Goal: Task Accomplishment & Management: Manage account settings

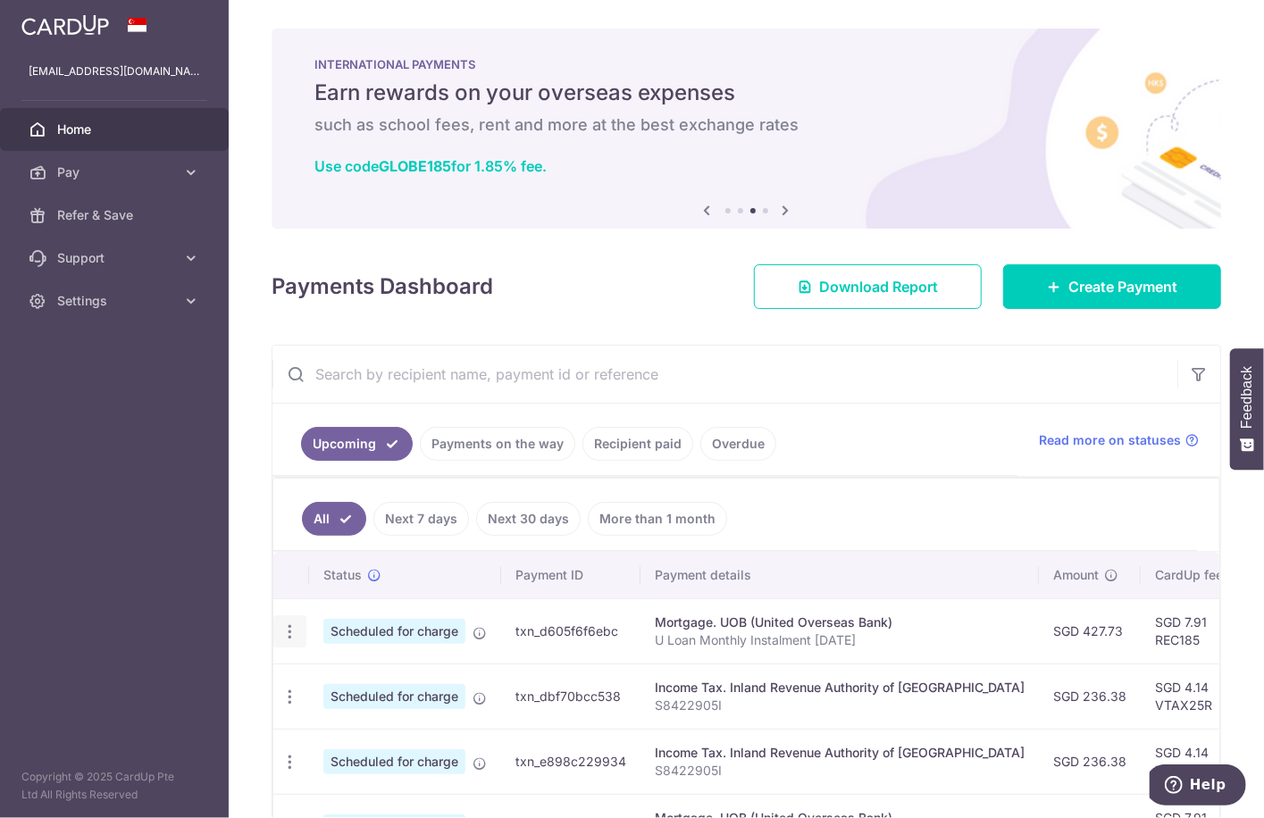
click at [292, 627] on icon "button" at bounding box center [290, 632] width 19 height 19
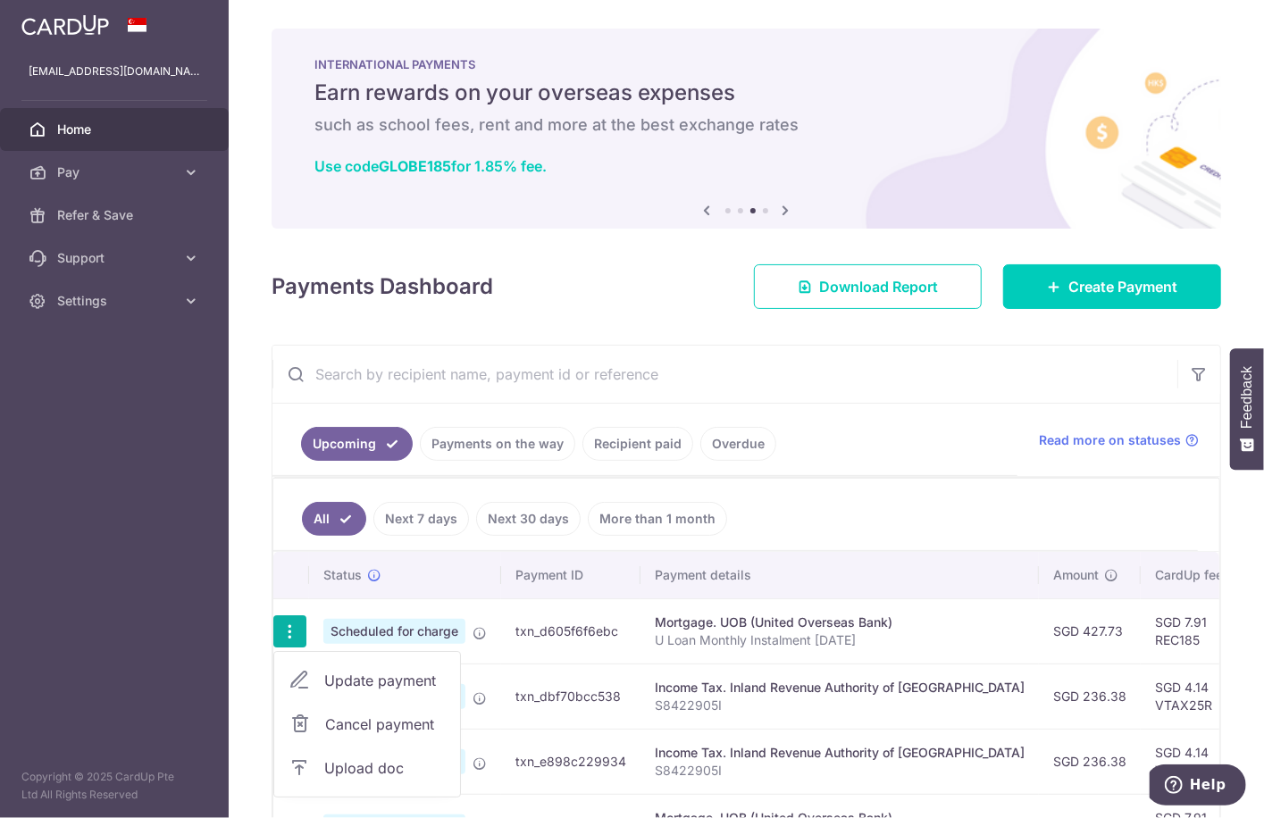
click at [393, 678] on span "Update payment" at bounding box center [385, 680] width 122 height 21
radio input "true"
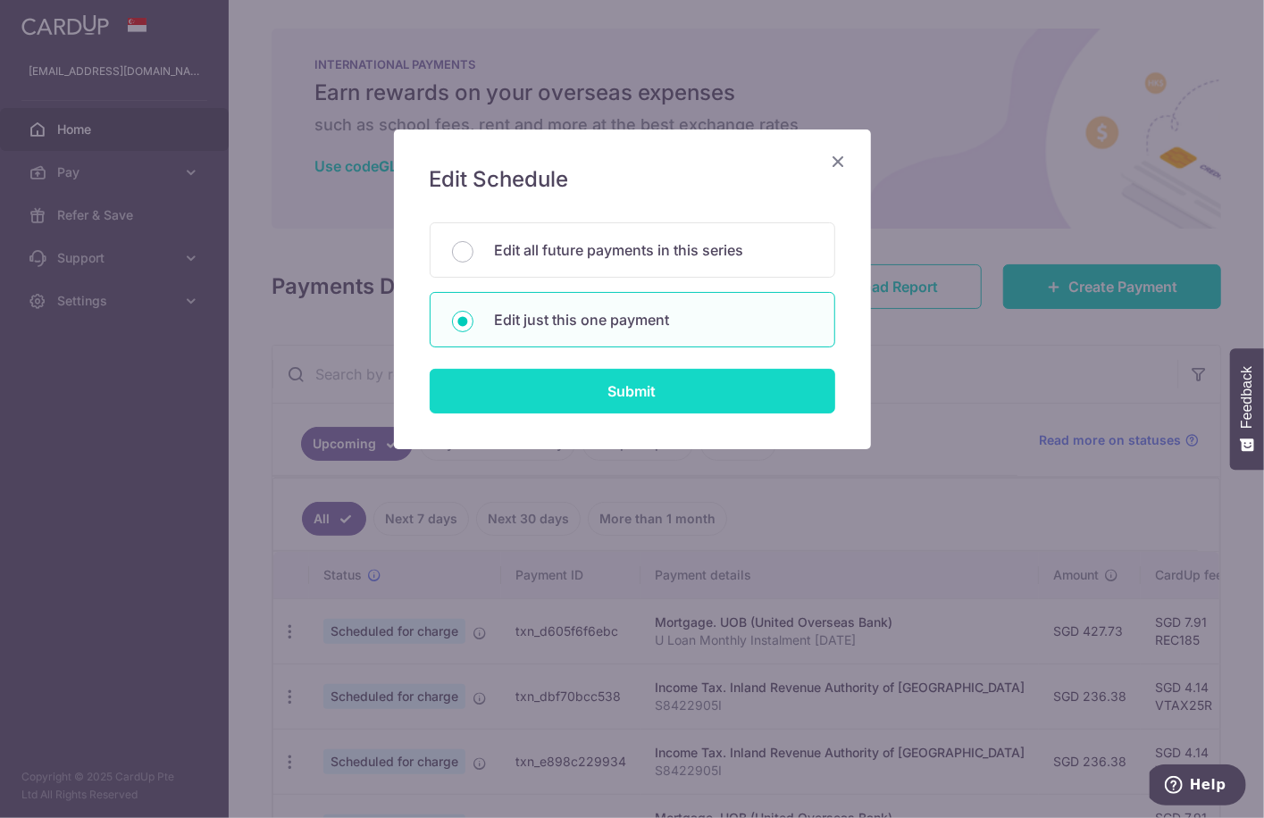
click at [594, 386] on input "Submit" at bounding box center [633, 391] width 406 height 45
radio input "true"
type input "427.73"
type input "26/10/2025"
type input "U Loan Monthly Instalment [DATE]"
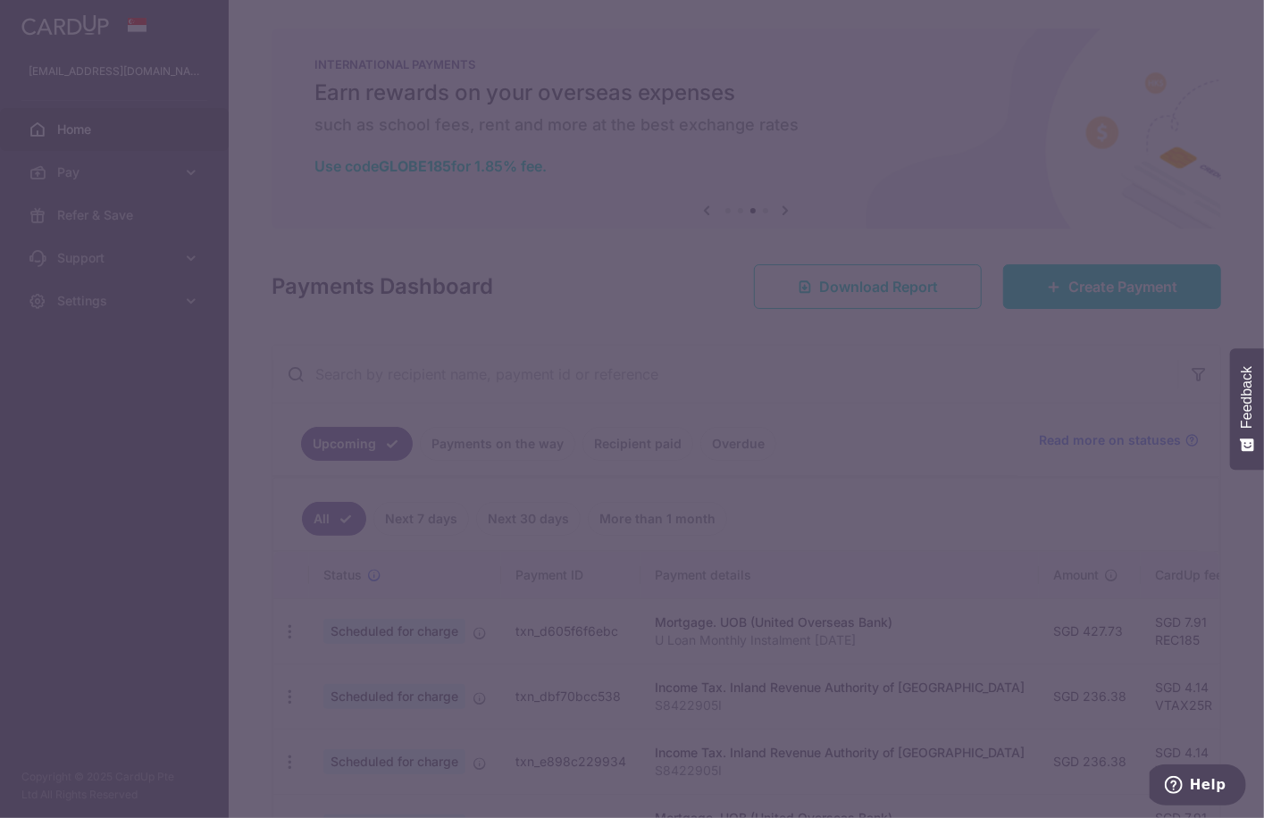
type input "REC185"
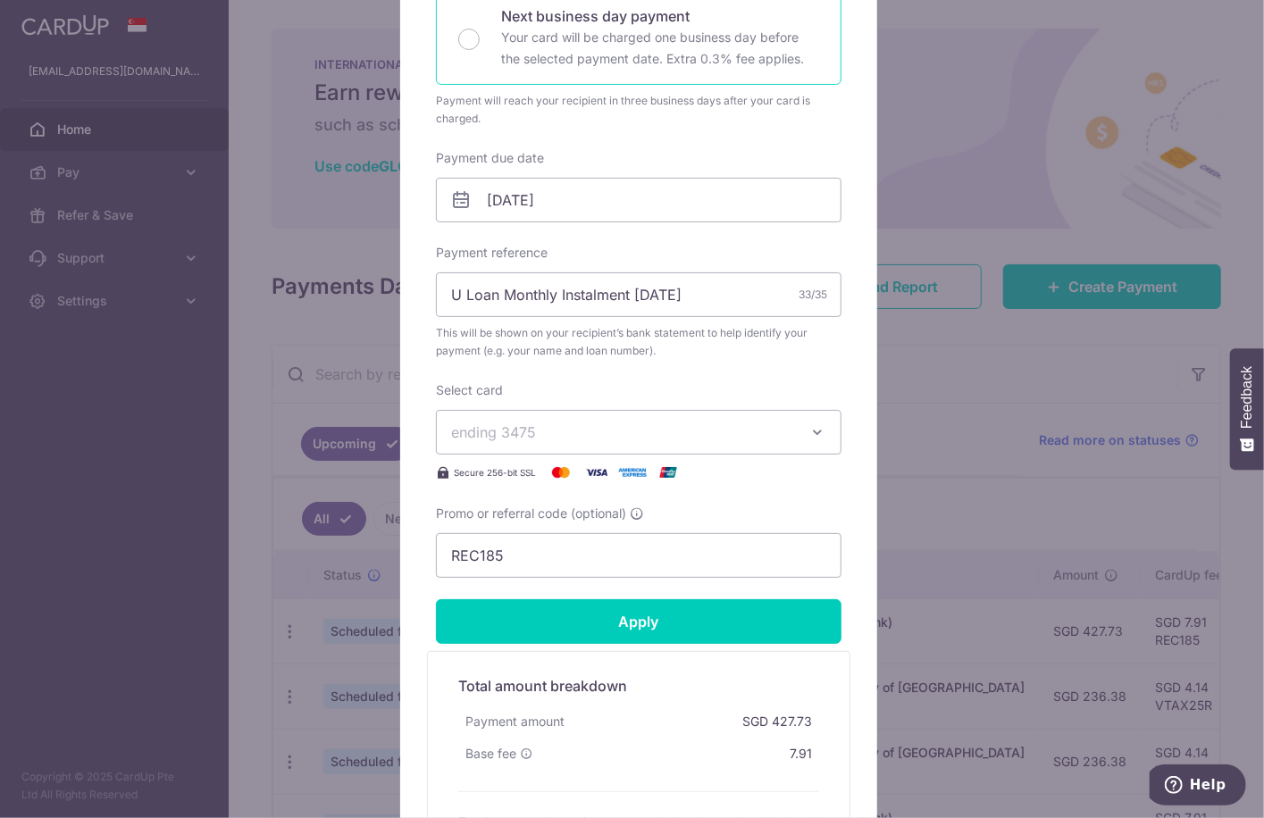
scroll to position [268, 0]
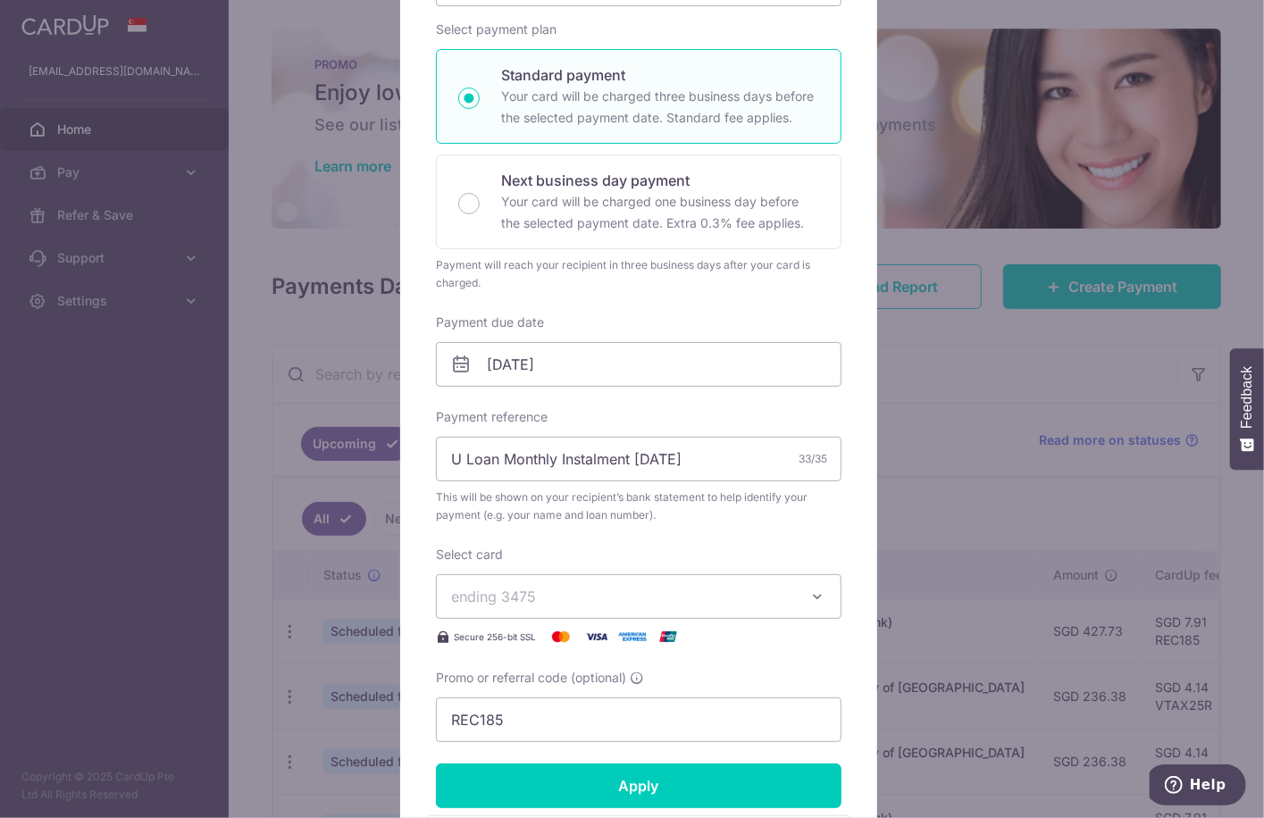
click at [962, 367] on div "Edit payment By clicking apply, you will make changes to all payments to UOB (U…" at bounding box center [632, 409] width 1264 height 818
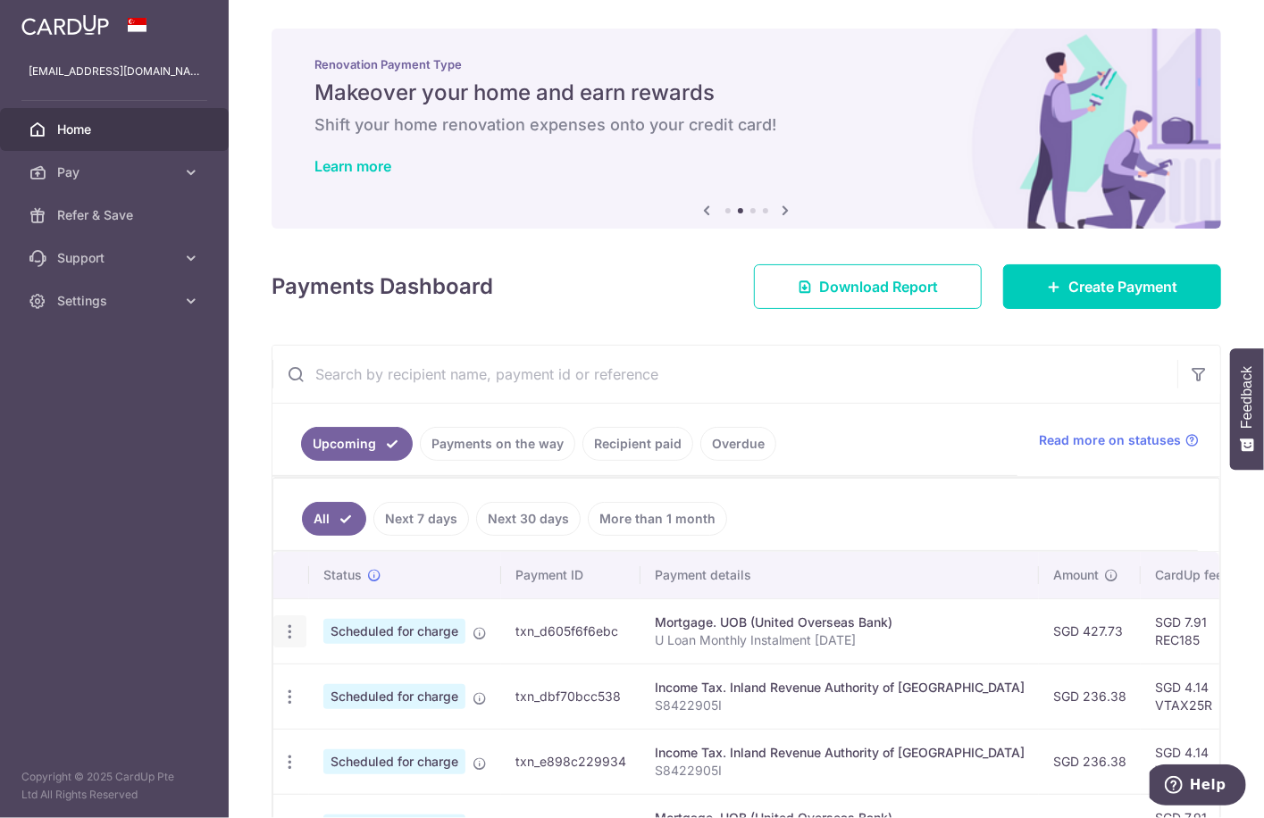
click at [290, 629] on icon "button" at bounding box center [290, 632] width 19 height 19
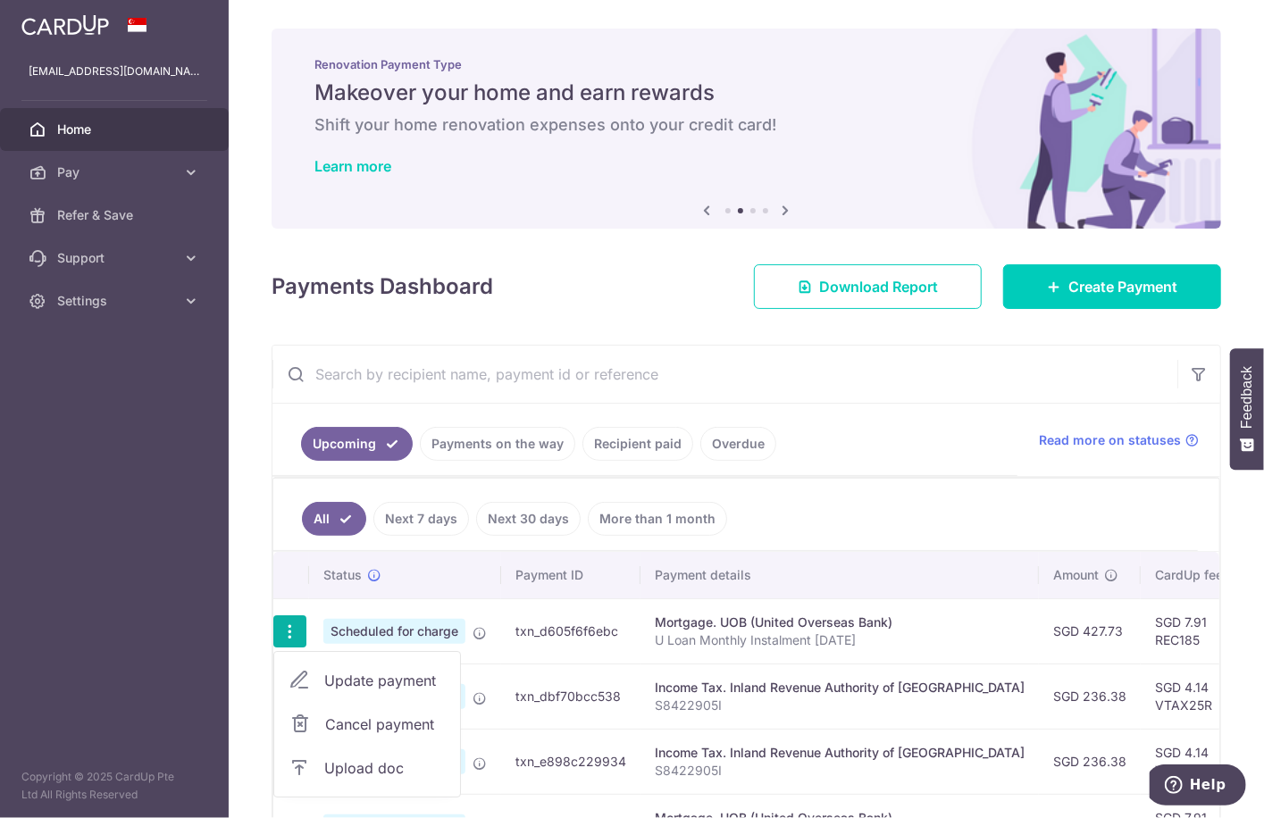
click at [1141, 642] on td "SGD 7.91 REC185" at bounding box center [1199, 631] width 116 height 65
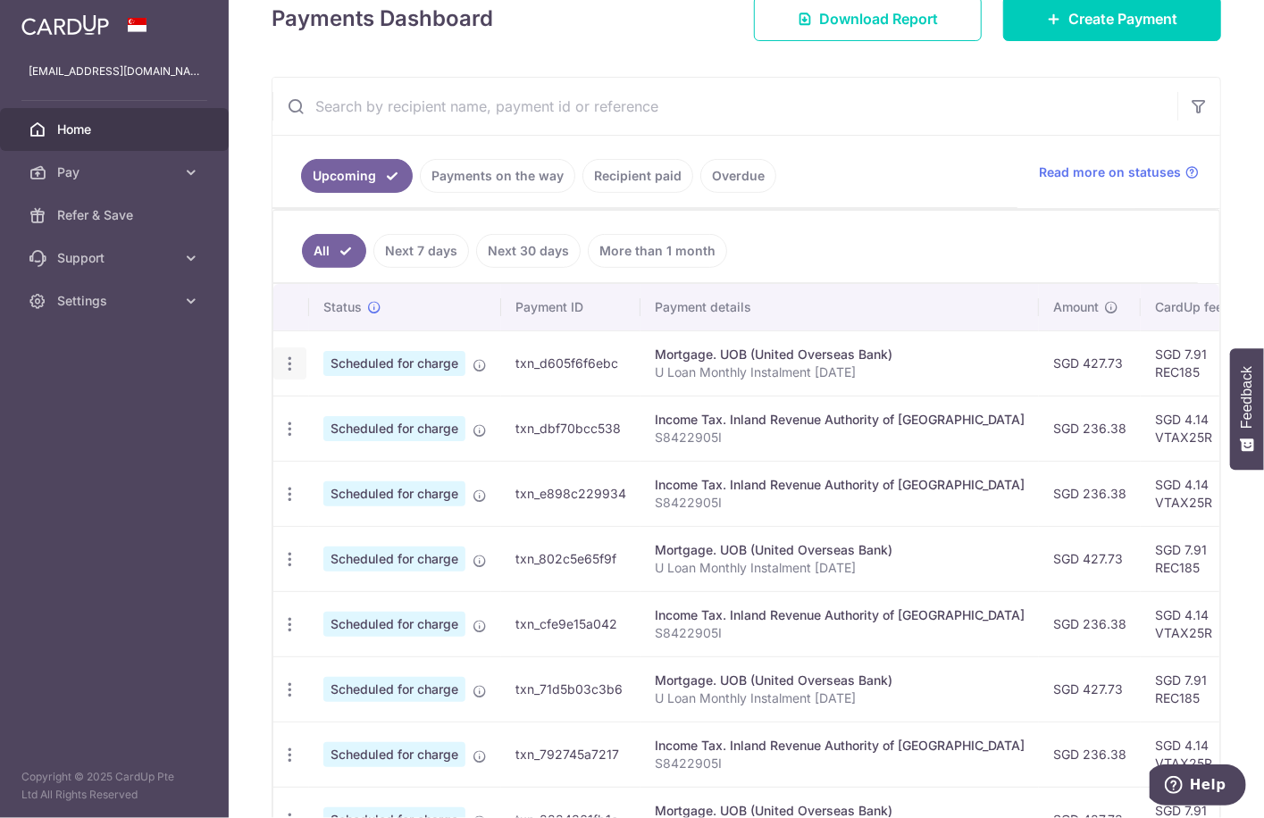
click at [293, 357] on icon "button" at bounding box center [290, 364] width 19 height 19
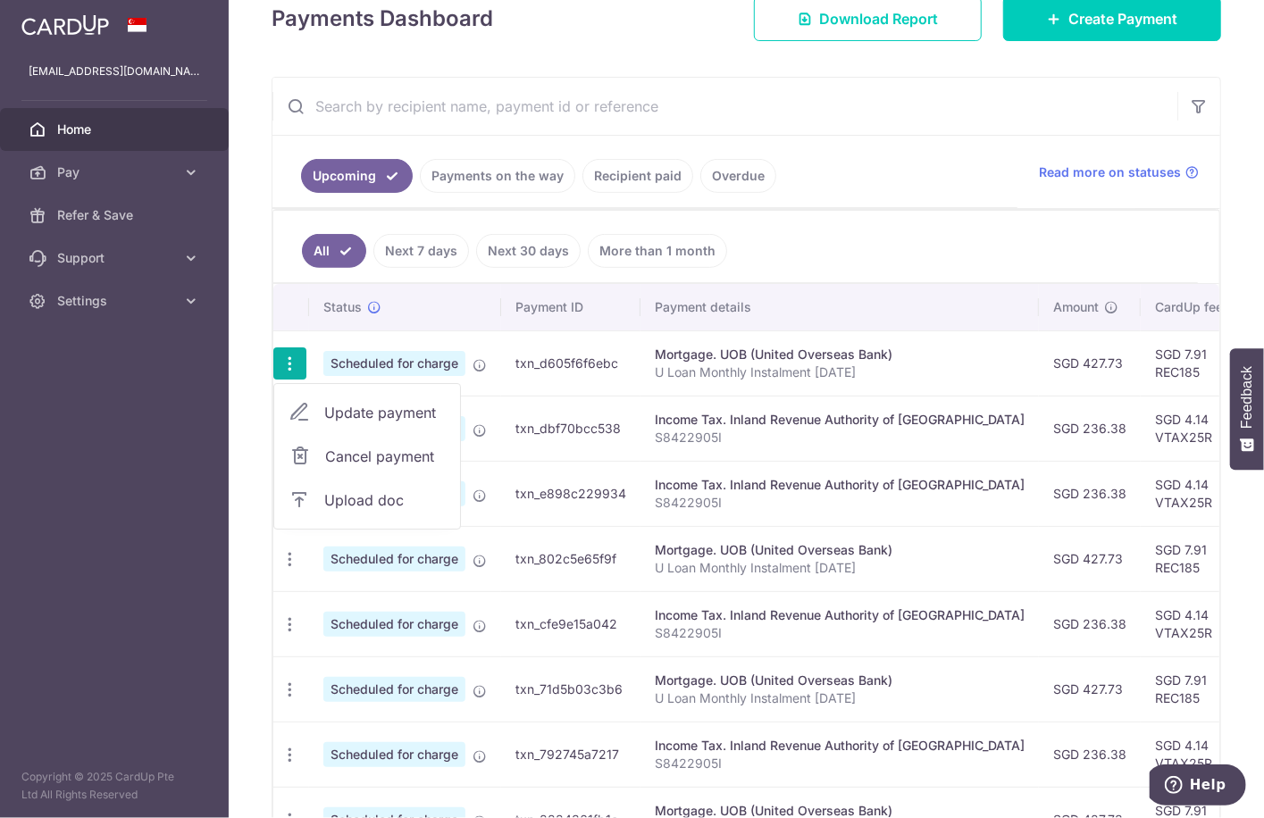
click at [765, 244] on ul "All Next 7 days Next 30 days More than 1 month" at bounding box center [735, 247] width 925 height 72
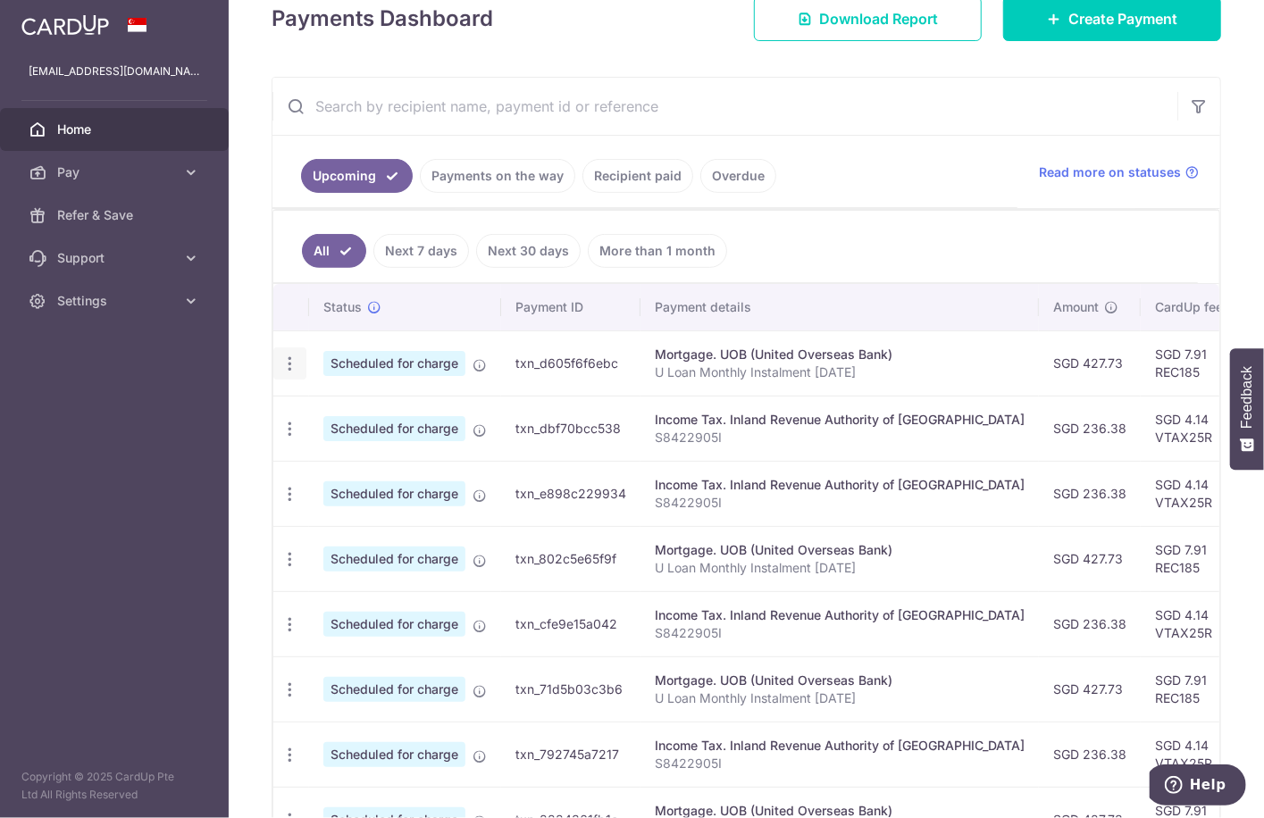
click at [291, 355] on icon "button" at bounding box center [290, 364] width 19 height 19
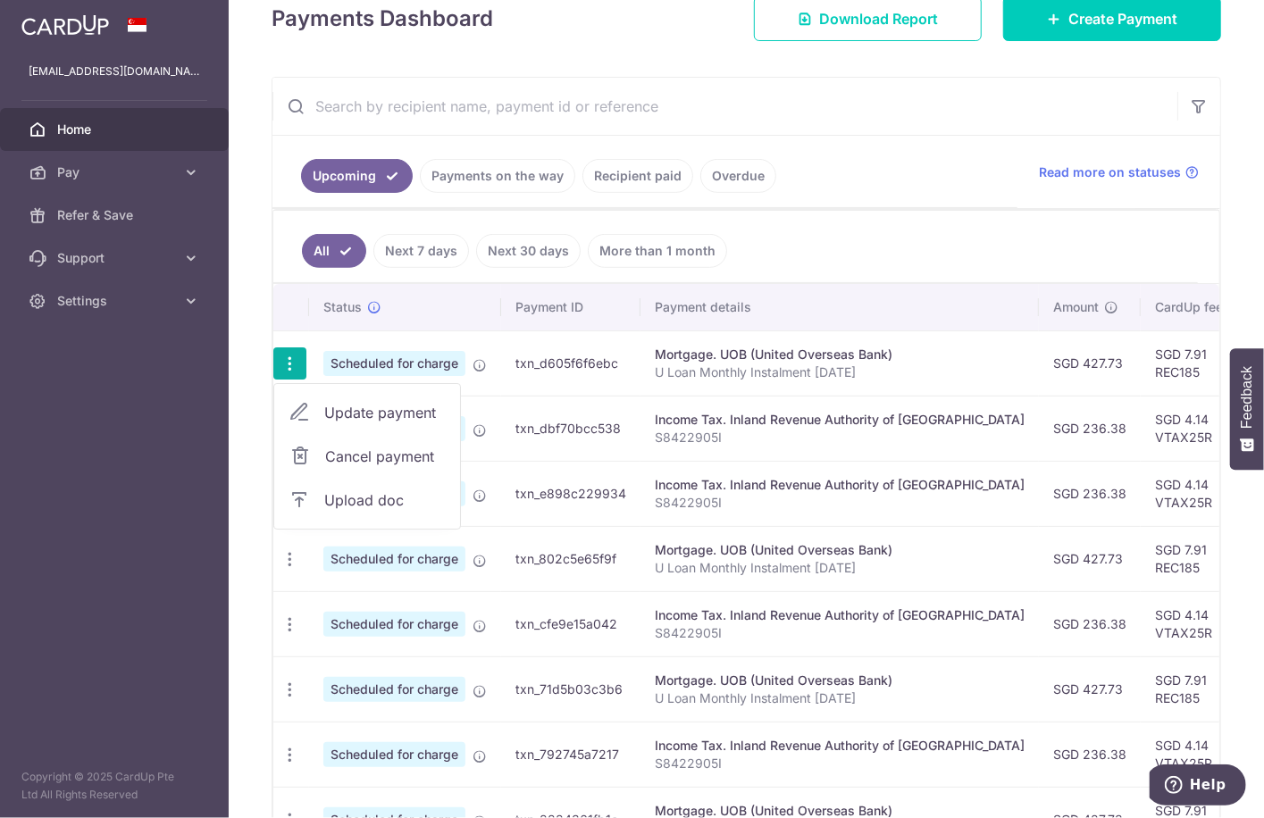
click at [357, 407] on span "Update payment" at bounding box center [385, 412] width 122 height 21
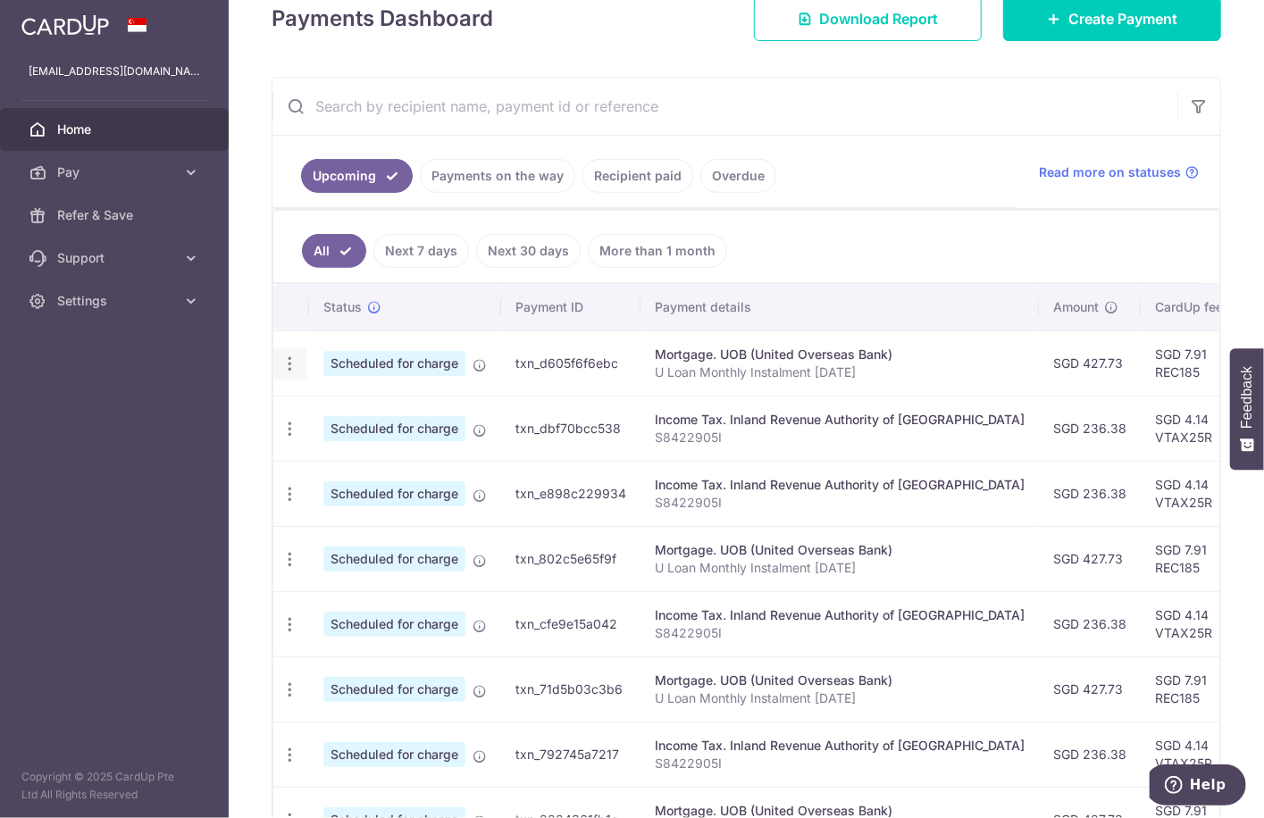
click at [286, 359] on icon "button" at bounding box center [290, 364] width 19 height 19
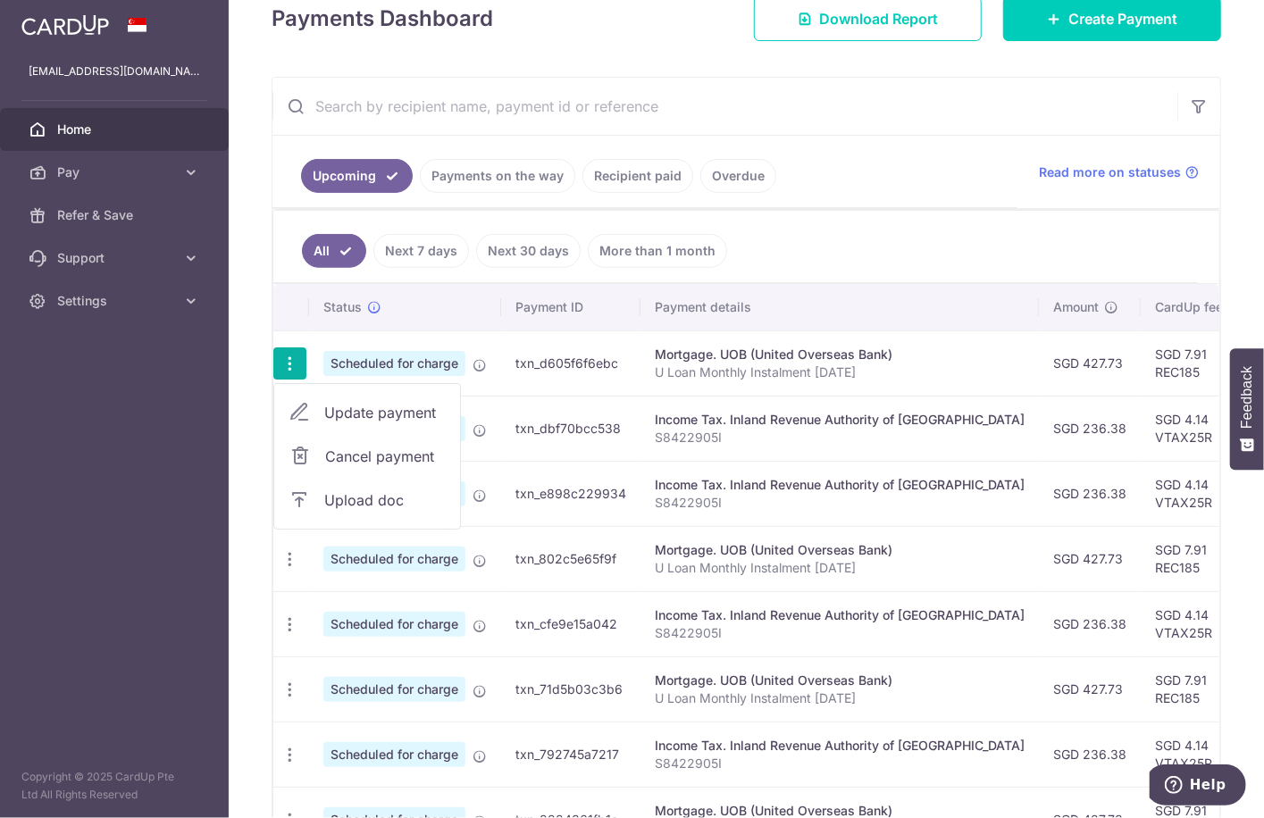
click at [391, 408] on span "Update payment" at bounding box center [385, 412] width 122 height 21
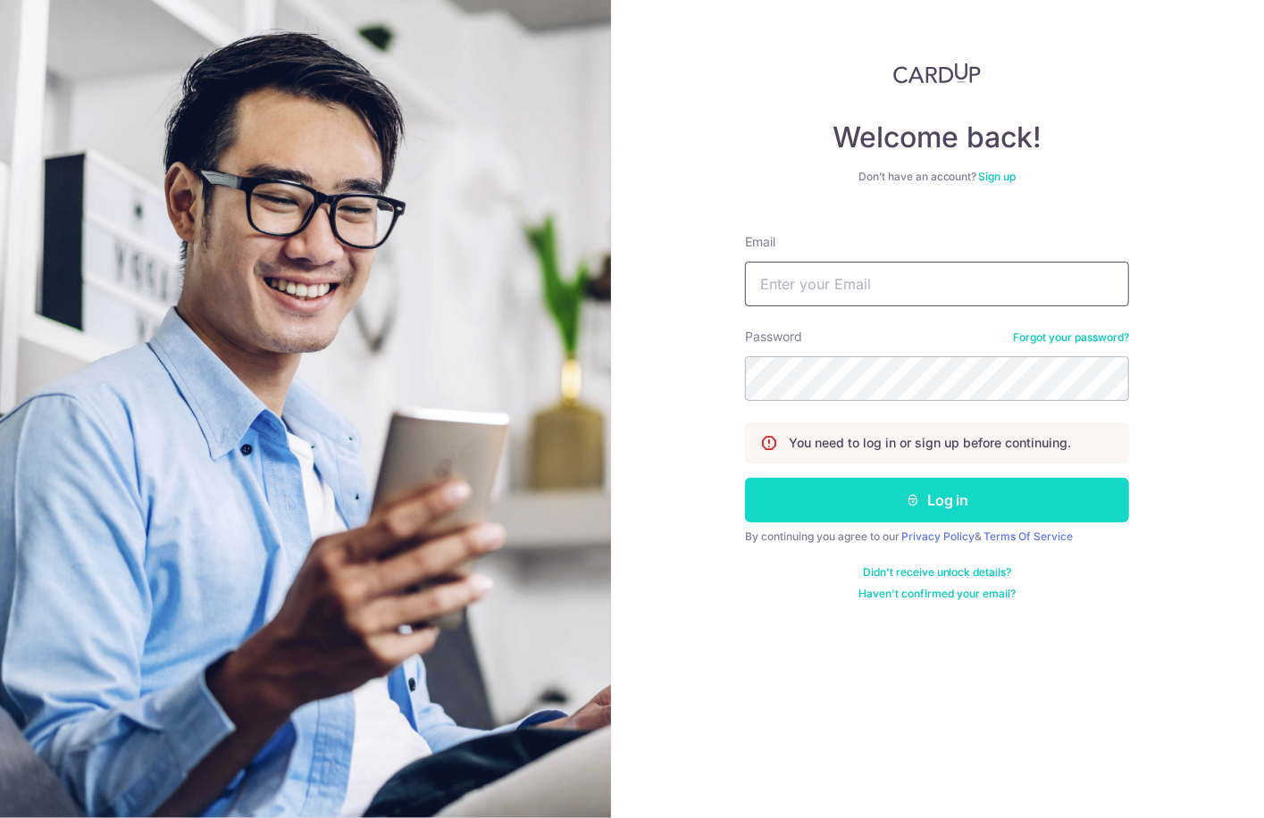
type input "[EMAIL_ADDRESS][DOMAIN_NAME]"
click at [915, 499] on icon "submit" at bounding box center [913, 500] width 14 height 14
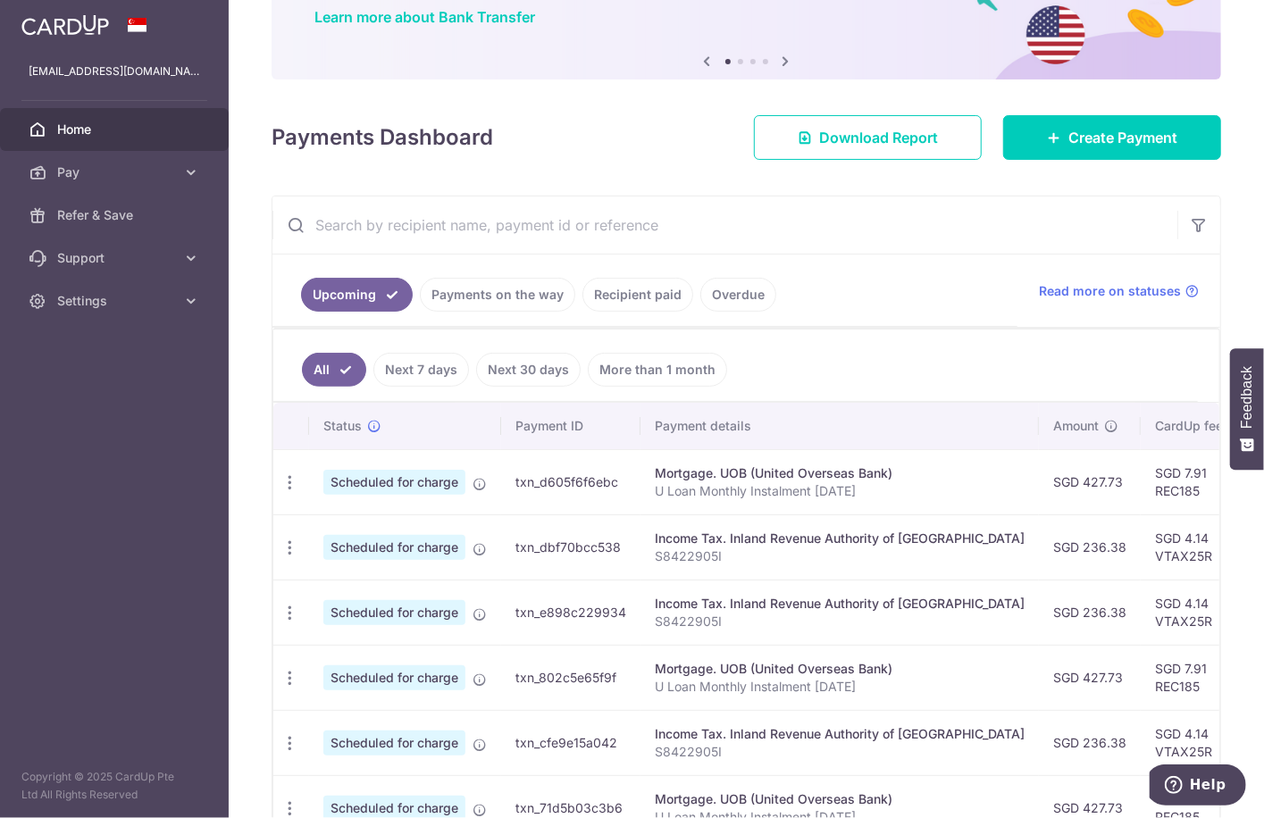
scroll to position [268, 0]
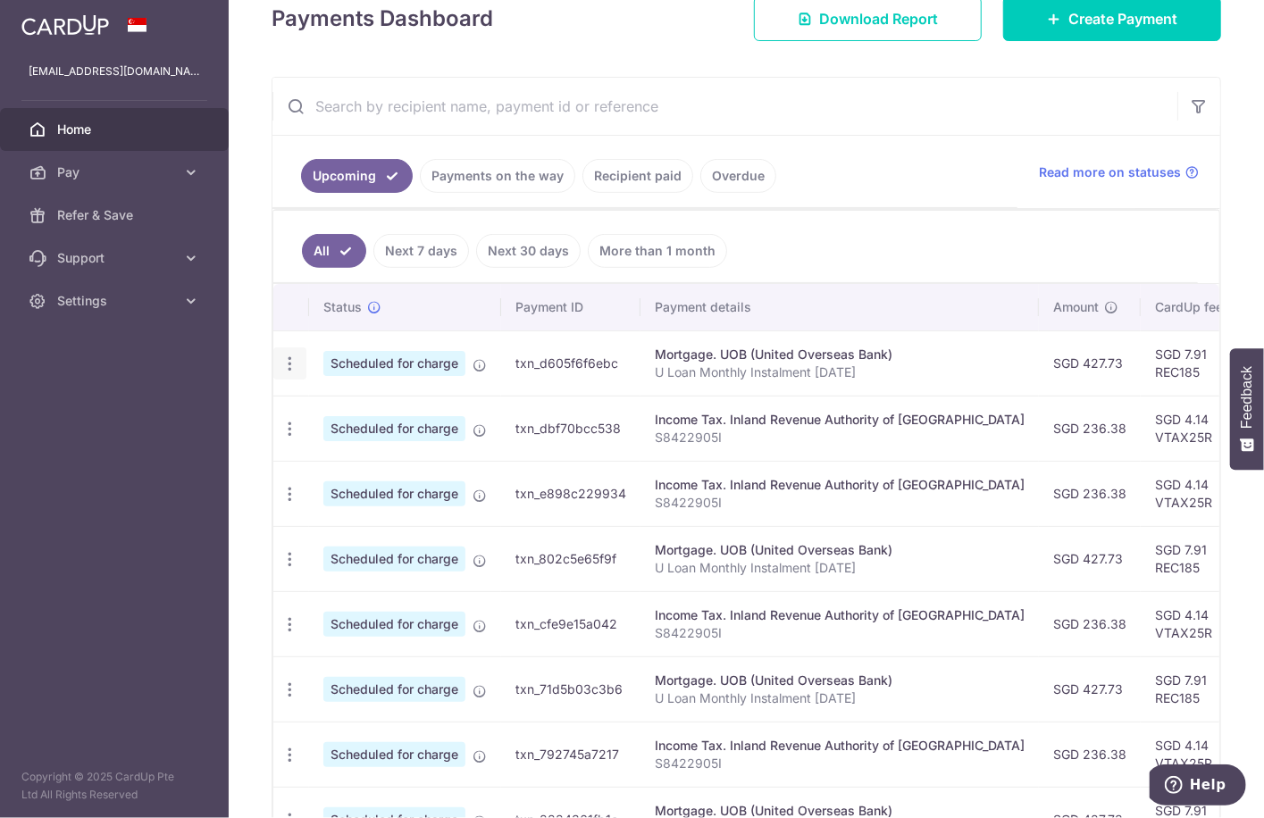
click at [289, 363] on icon "button" at bounding box center [290, 364] width 19 height 19
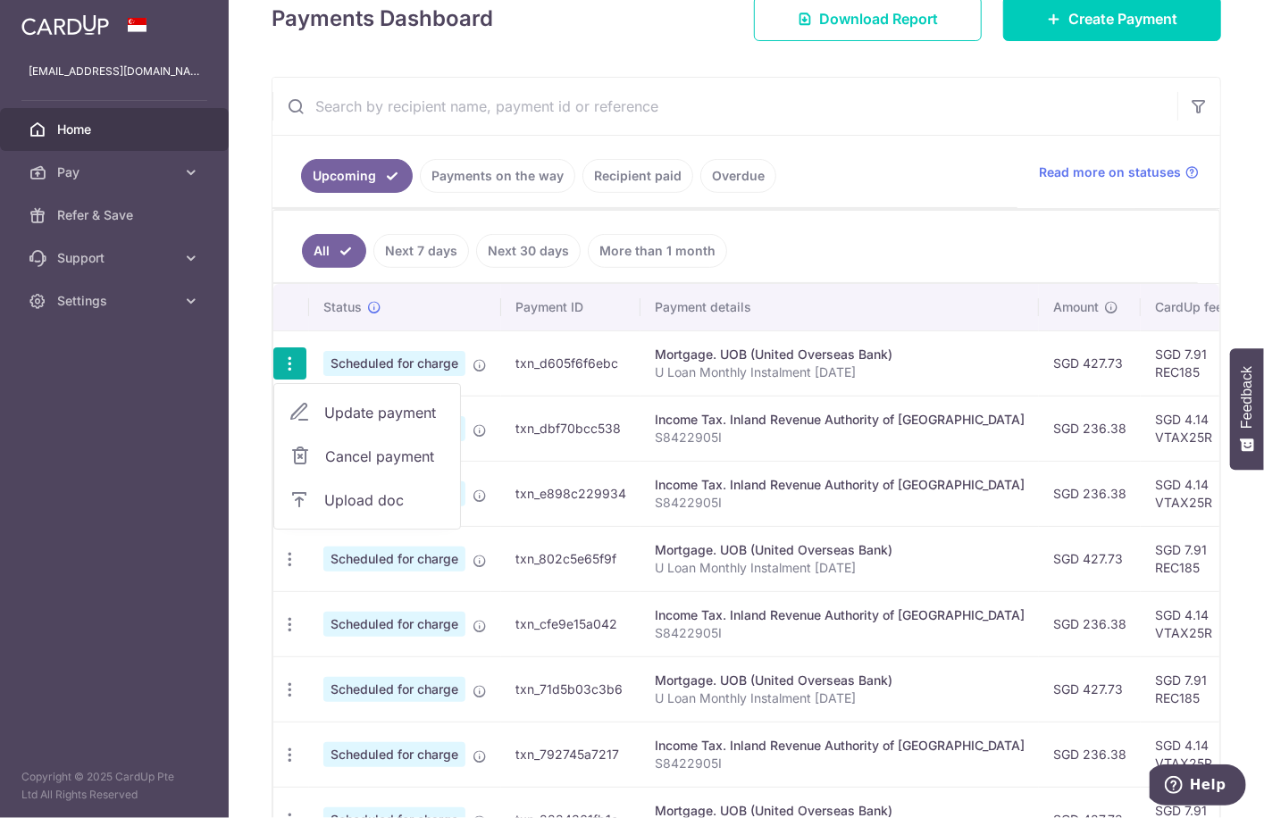
click at [370, 413] on span "Update payment" at bounding box center [385, 412] width 122 height 21
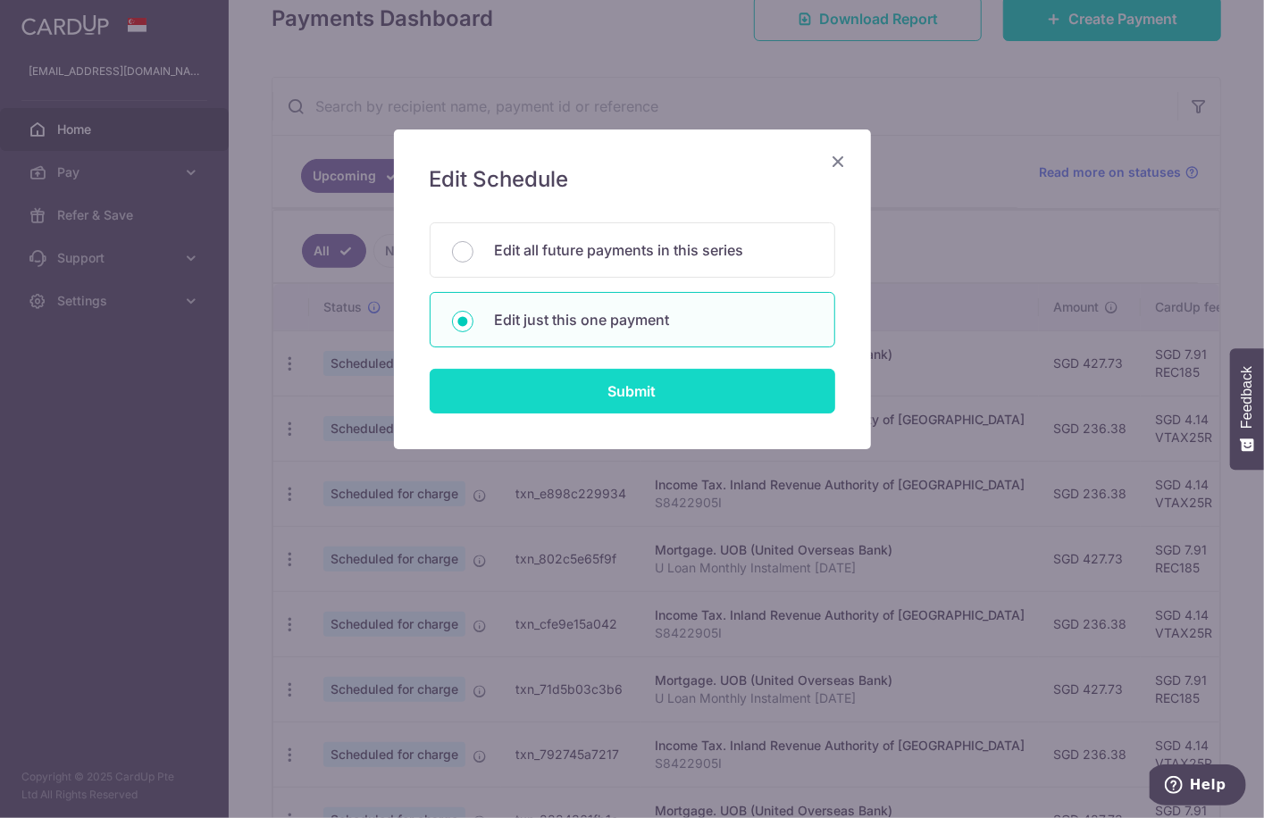
click at [616, 392] on input "Submit" at bounding box center [633, 391] width 406 height 45
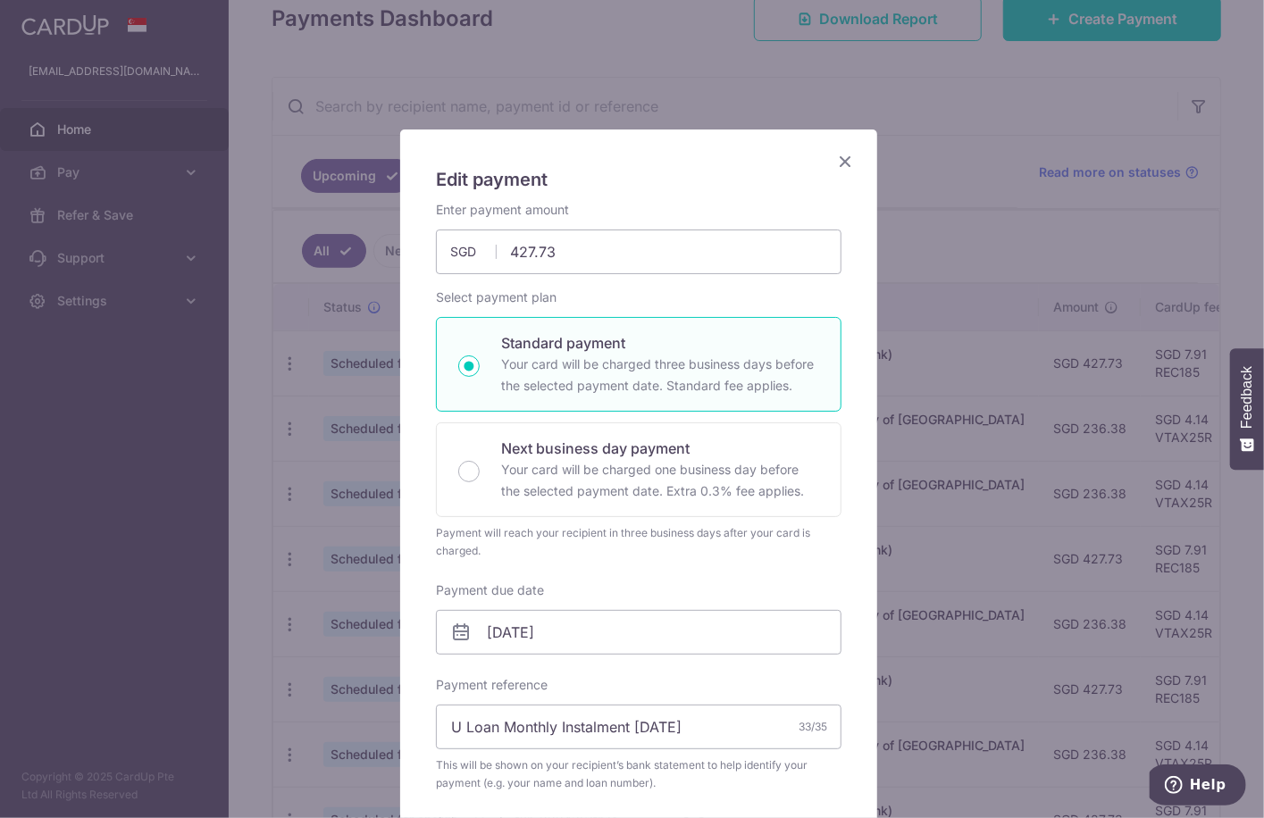
drag, startPoint x: 986, startPoint y: 214, endPoint x: 1120, endPoint y: 221, distance: 134.2
click at [1095, 223] on div "Edit payment By clicking apply, you will make changes to all payments to UOB (U…" at bounding box center [632, 409] width 1264 height 818
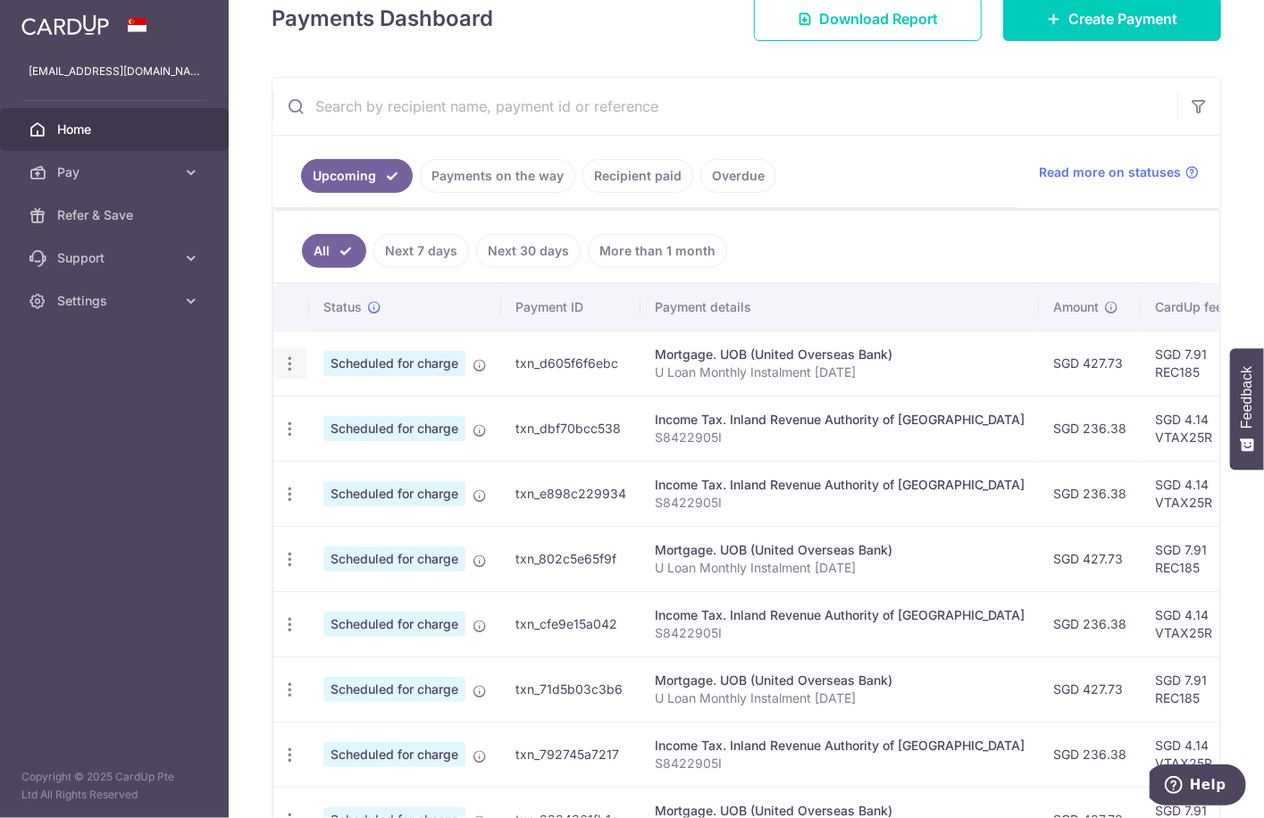
click at [279, 362] on div "Update payment Cancel payment Upload doc" at bounding box center [289, 364] width 33 height 33
click at [289, 360] on icon "button" at bounding box center [290, 364] width 19 height 19
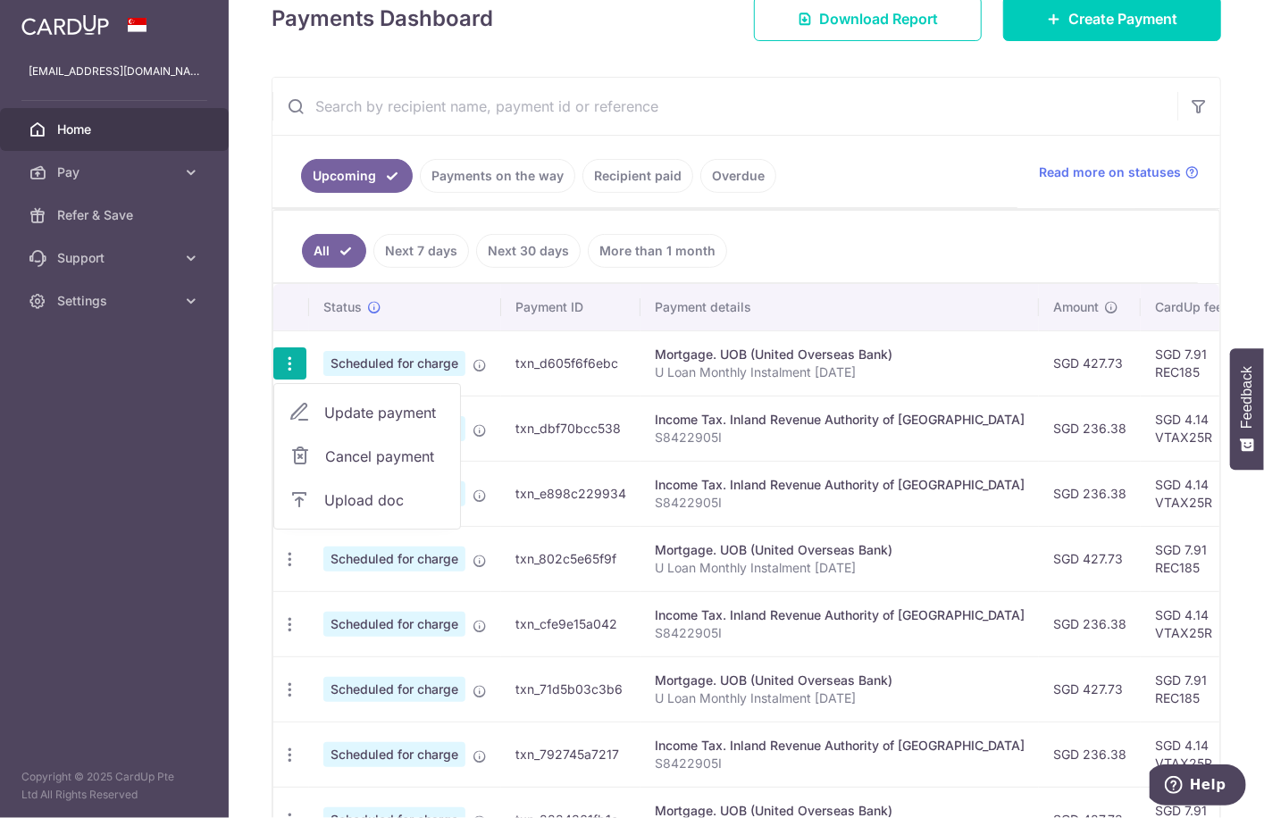
click at [366, 403] on span "Update payment" at bounding box center [385, 412] width 122 height 21
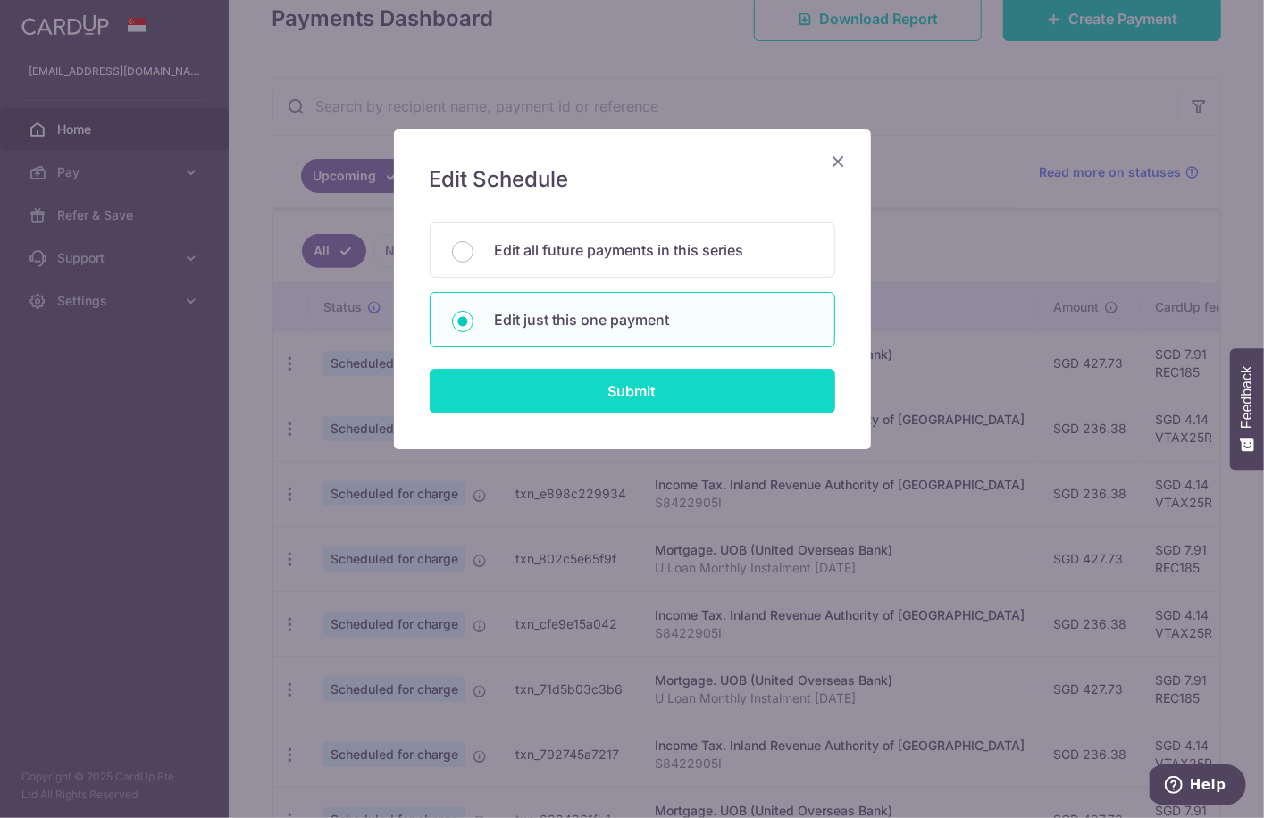
click at [683, 389] on input "Submit" at bounding box center [633, 391] width 406 height 45
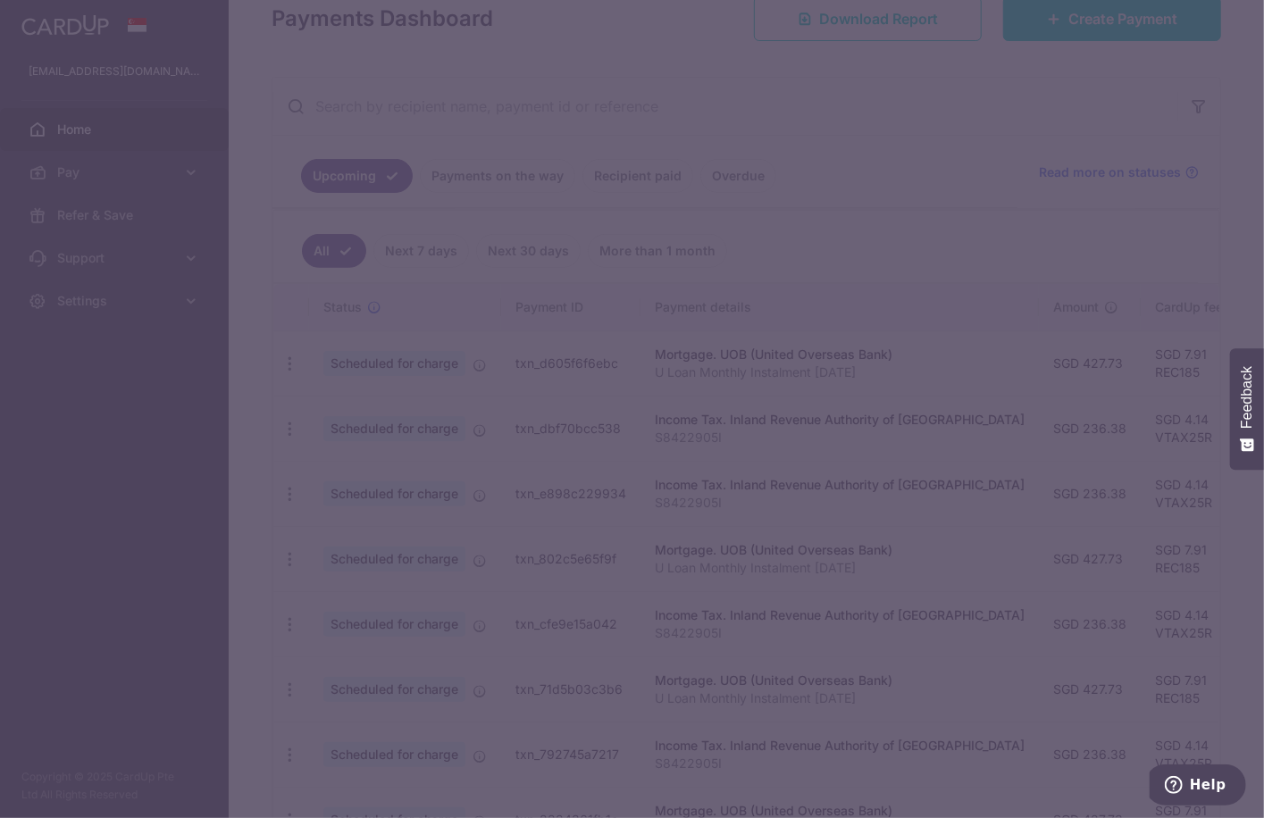
radio input "true"
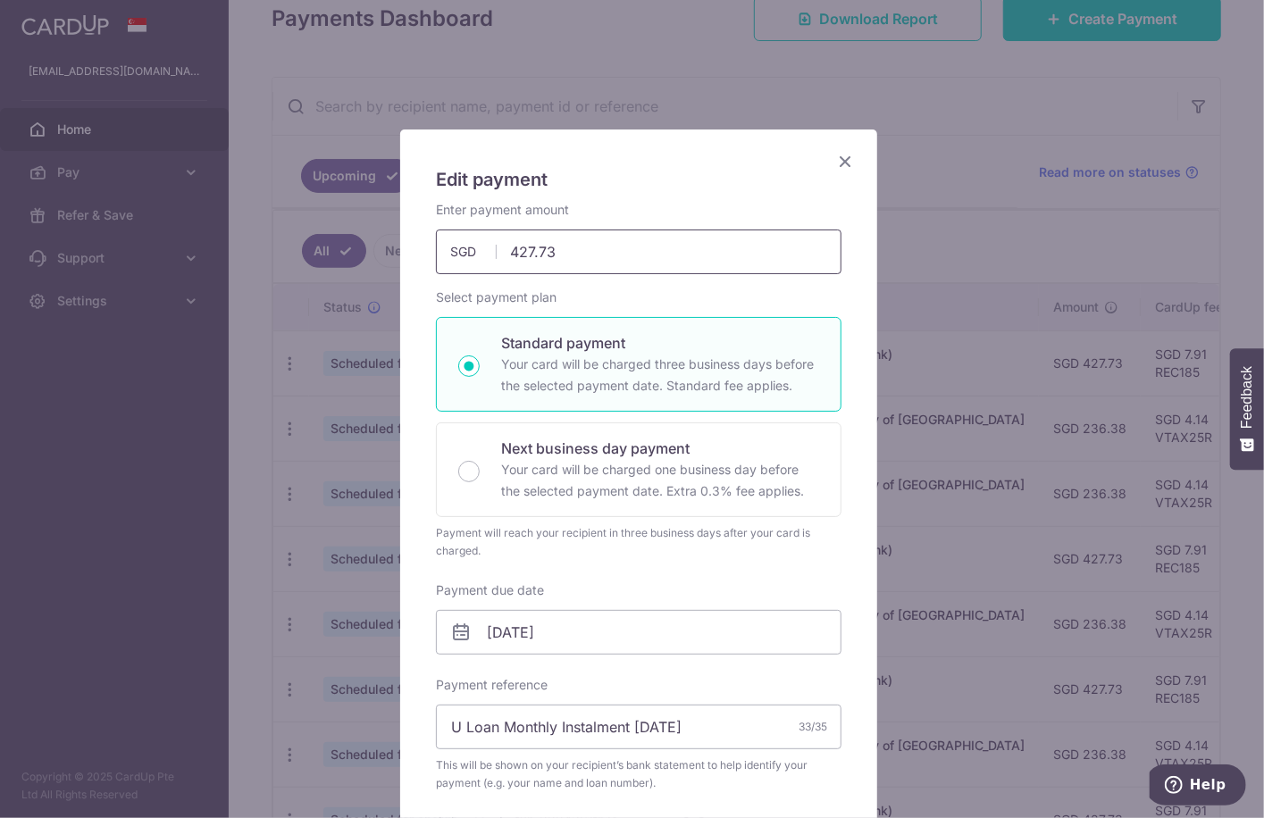
click at [569, 264] on input "427.73" at bounding box center [639, 252] width 406 height 45
drag, startPoint x: 570, startPoint y: 255, endPoint x: 472, endPoint y: 256, distance: 98.3
click at [472, 256] on div "427.73 427.73 SGD" at bounding box center [639, 252] width 406 height 45
type input "396.84"
click at [633, 631] on input "26/10/2025" at bounding box center [639, 632] width 406 height 45
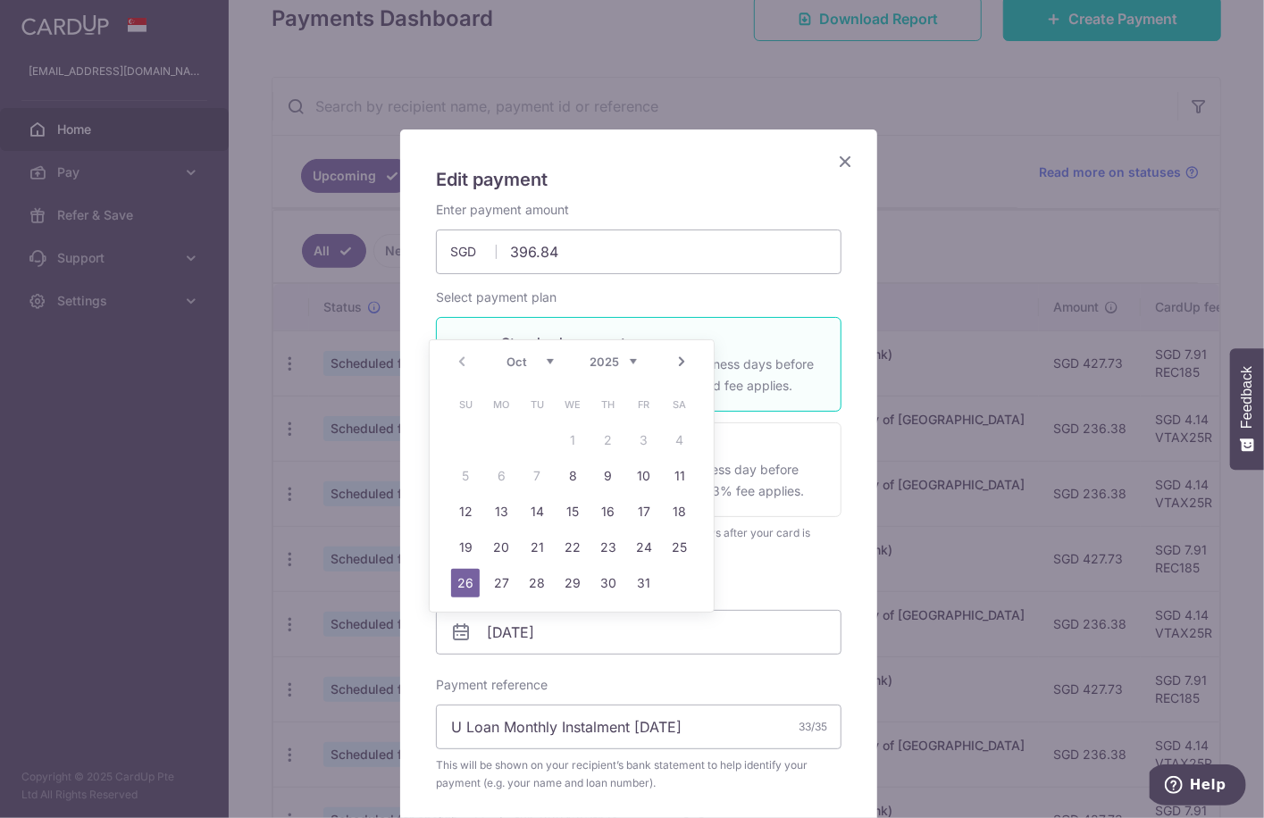
click at [679, 365] on link "Next" at bounding box center [681, 361] width 21 height 21
click at [465, 364] on link "Prev" at bounding box center [461, 361] width 21 height 21
click at [804, 563] on div "Enter payment amount 396.84 396.84 SGD To change the payment amount, please can…" at bounding box center [639, 605] width 406 height 809
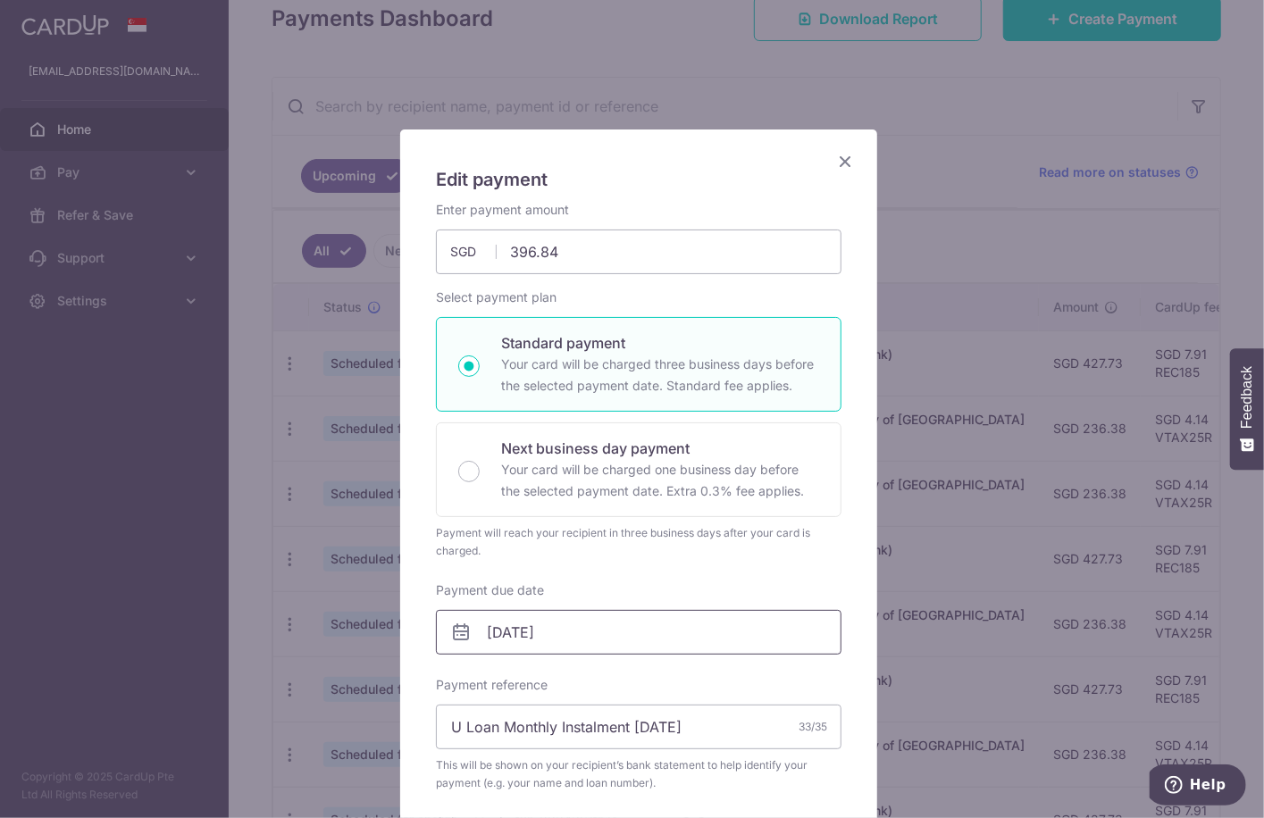
click at [549, 635] on input "26/10/2025" at bounding box center [639, 632] width 406 height 45
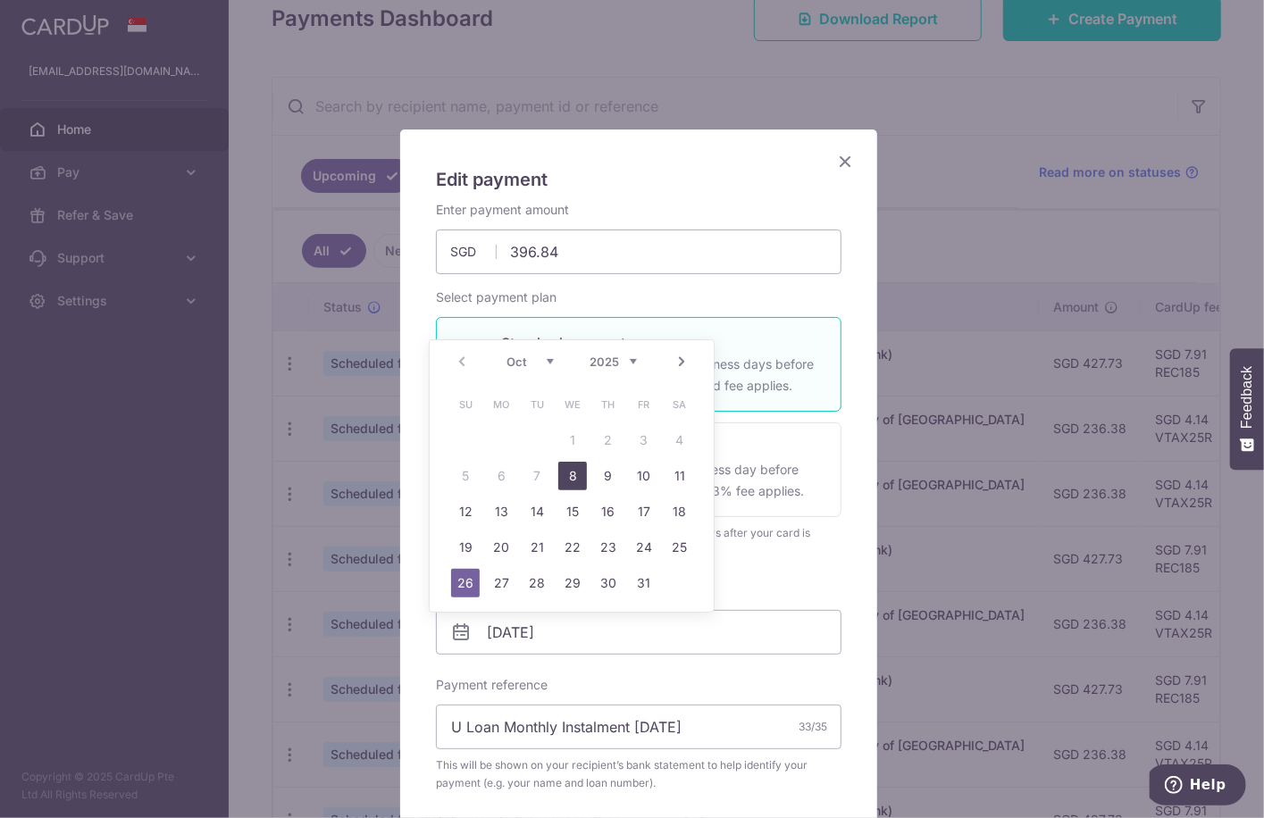
click at [567, 476] on link "8" at bounding box center [572, 476] width 29 height 29
type input "[DATE]"
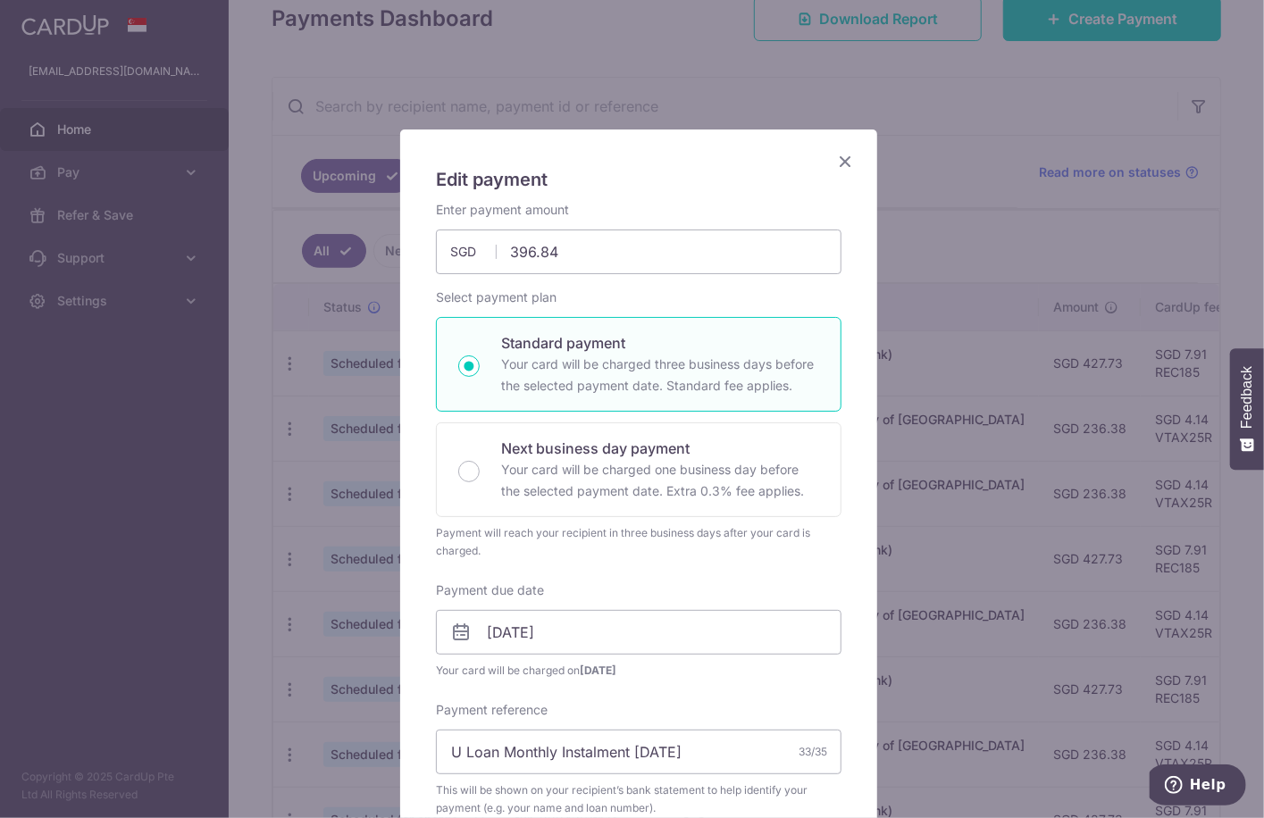
click at [688, 560] on div "Enter payment amount 396.84 396.84 SGD To change the payment amount, please can…" at bounding box center [639, 618] width 406 height 834
click at [590, 640] on input "[DATE]" at bounding box center [639, 632] width 406 height 45
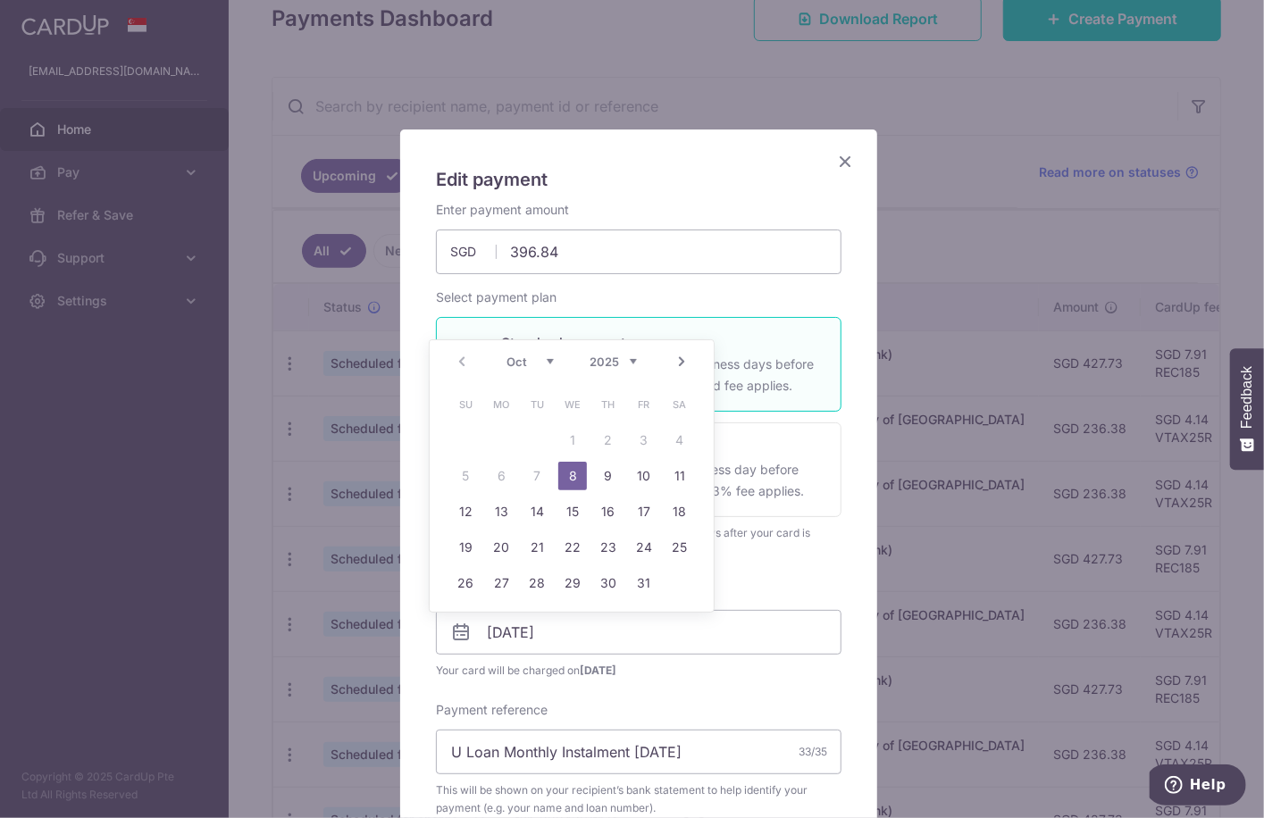
click at [706, 680] on div "Enter payment amount 396.84 396.84 SGD To change the payment amount, please can…" at bounding box center [639, 618] width 406 height 834
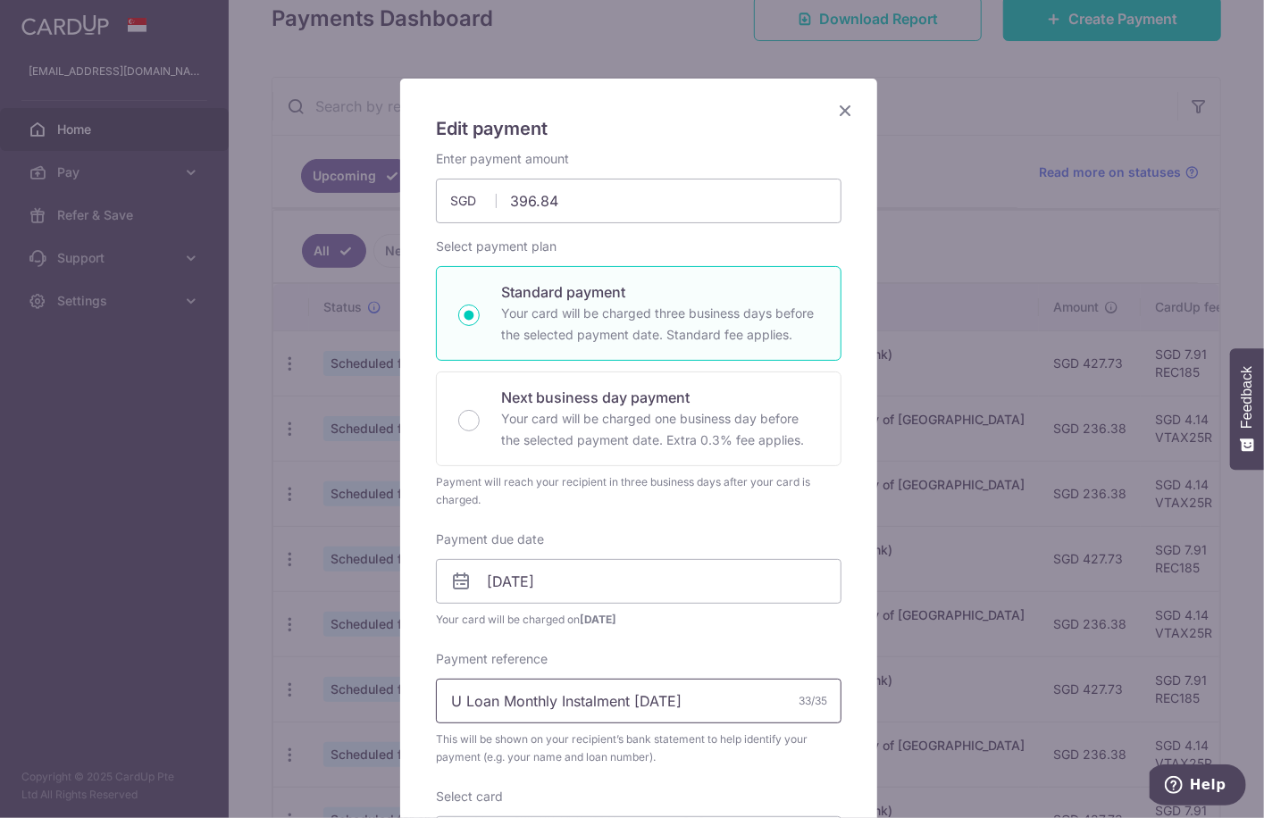
scroll to position [89, 0]
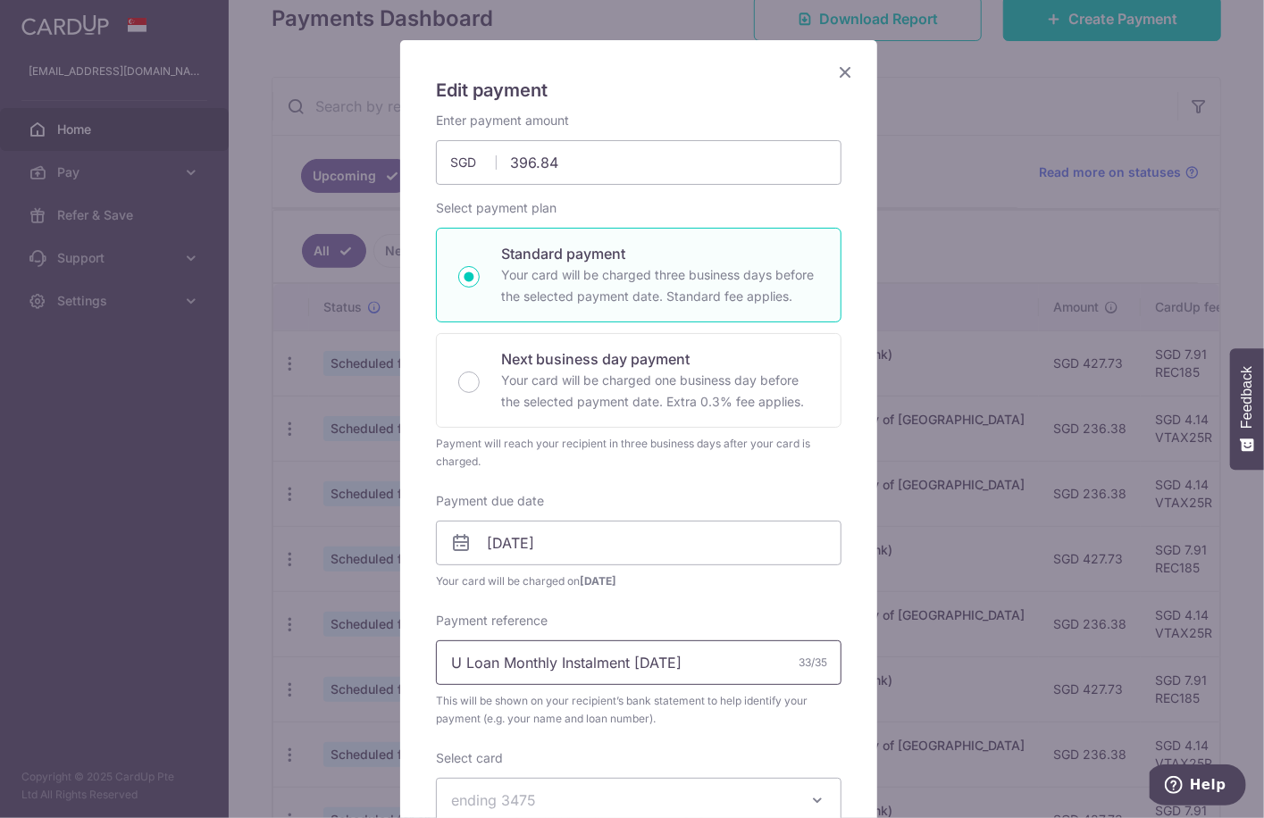
drag, startPoint x: 628, startPoint y: 664, endPoint x: 697, endPoint y: 664, distance: 68.8
click at [697, 664] on input "U Loan Monthly Instalment [DATE]" at bounding box center [639, 663] width 406 height 45
type input "U Loan Monthly Instalment [DATE]"
click at [774, 485] on div "Enter payment amount 396.84 396.84 SGD To change the payment amount, please can…" at bounding box center [639, 529] width 406 height 834
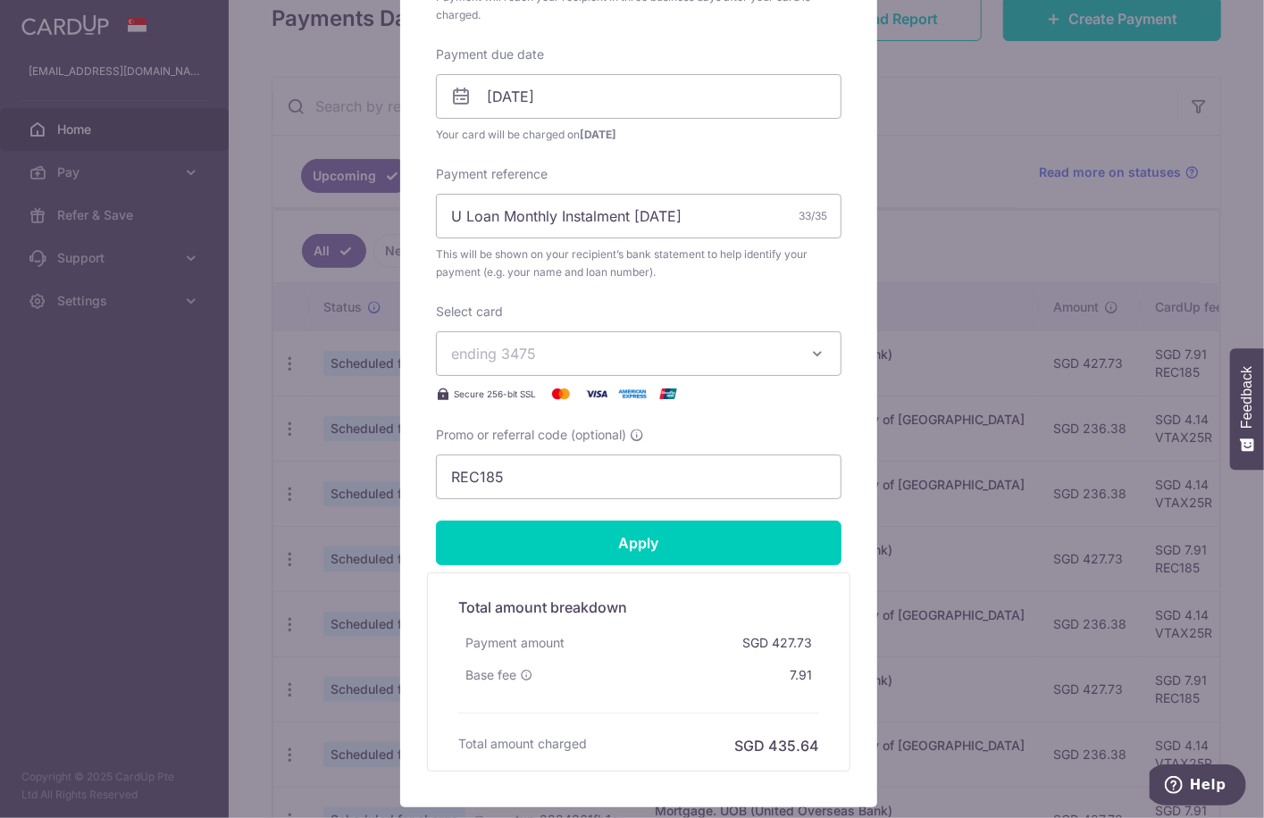
scroll to position [625, 0]
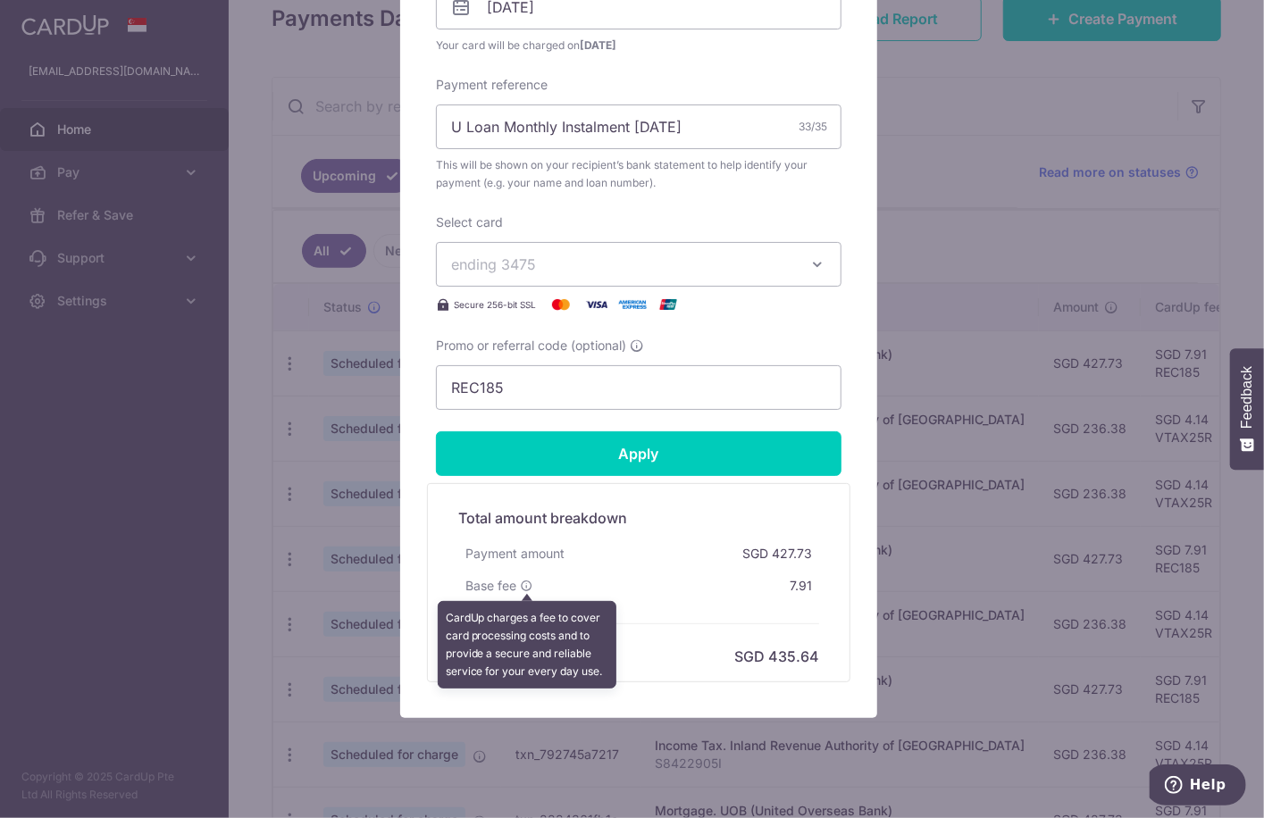
click at [520, 583] on icon at bounding box center [526, 586] width 13 height 13
click at [638, 574] on div "Base fee CardUp charges a fee to cover card processing costs and to provide a s…" at bounding box center [638, 586] width 361 height 32
click at [842, 334] on div "Edit payment By clicking apply, you will make changes to all payments to UOB (U…" at bounding box center [638, 111] width 477 height 1214
click at [668, 580] on div "Base fee CardUp charges a fee to cover card processing costs and to provide a s…" at bounding box center [638, 586] width 361 height 32
click at [783, 547] on div "SGD 427.73" at bounding box center [777, 554] width 84 height 32
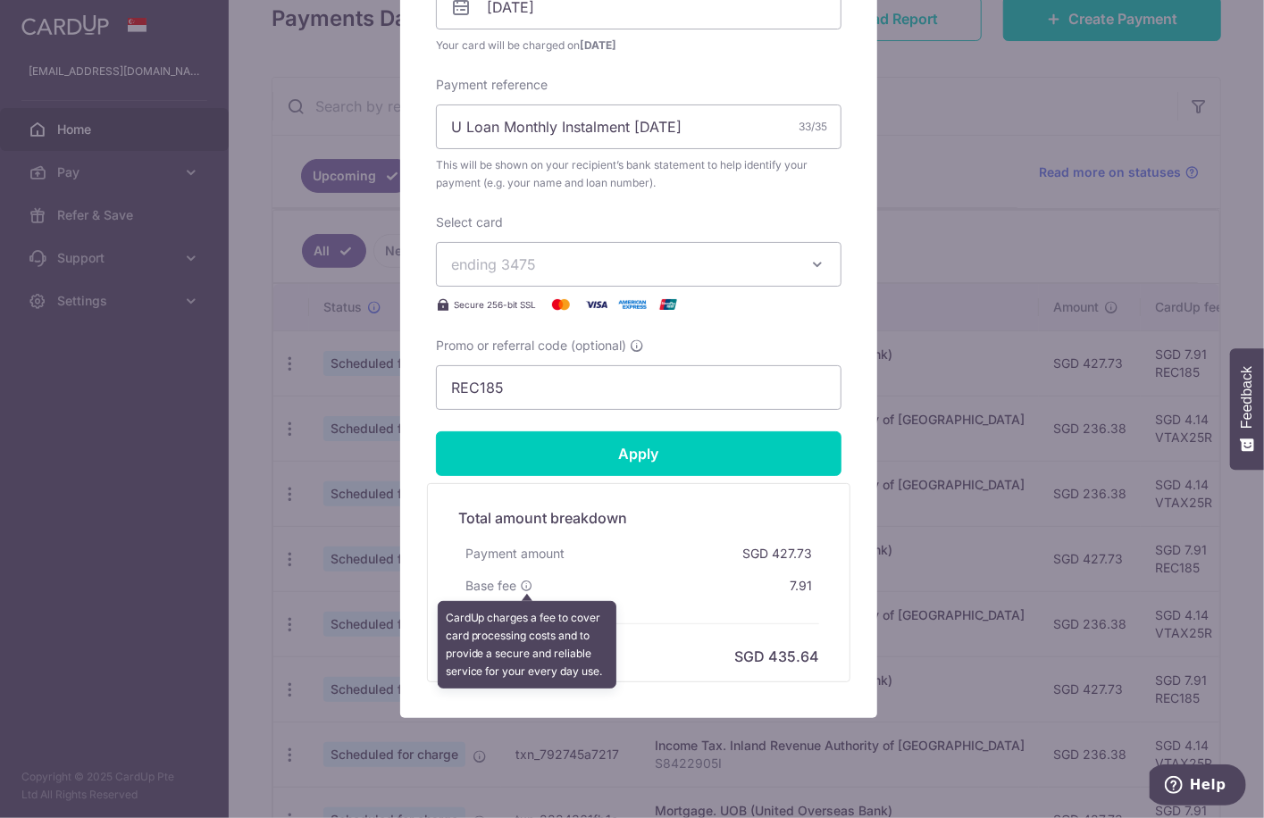
click at [818, 587] on div "Total amount breakdown Payment amount SGD 427.73 Base fee CardUp charges a fee …" at bounding box center [638, 583] width 379 height 169
click at [644, 247] on button "ending 3475" at bounding box center [639, 264] width 406 height 45
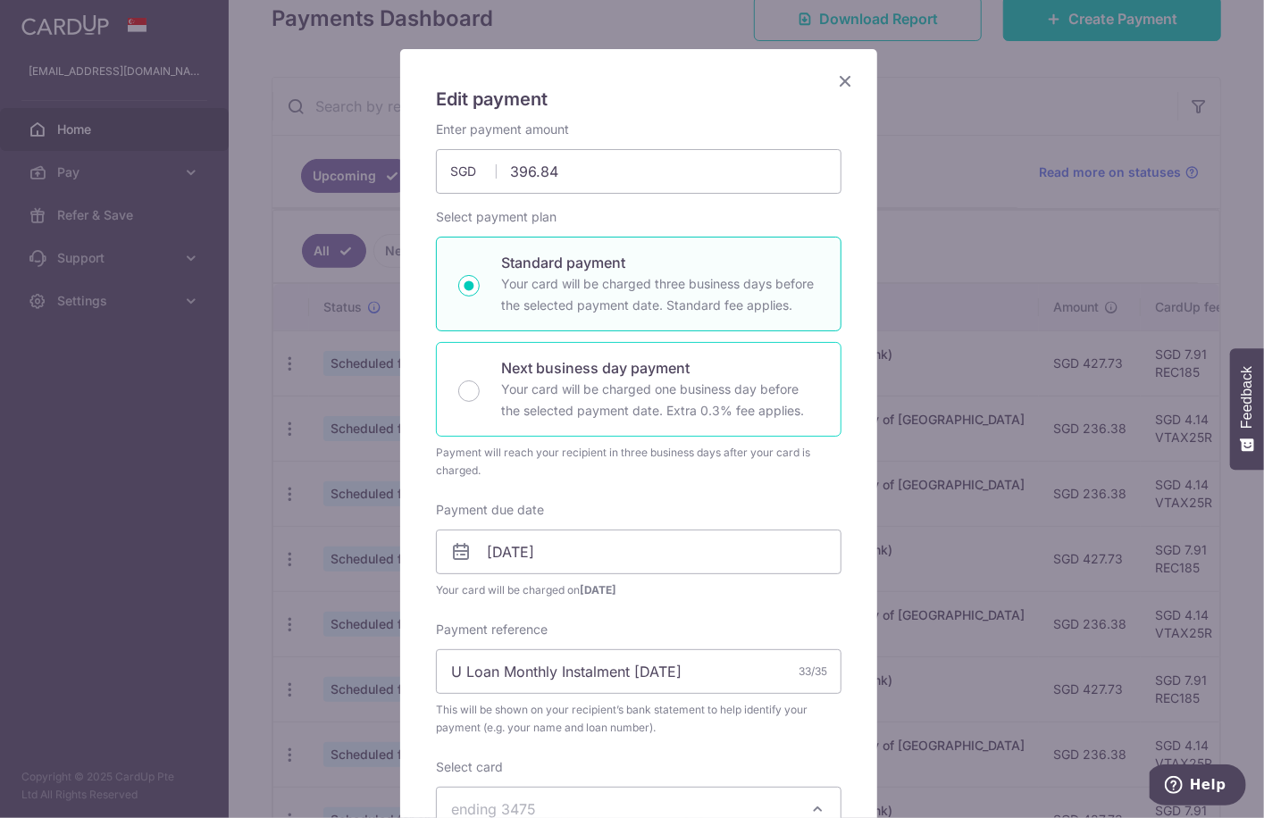
scroll to position [0, 0]
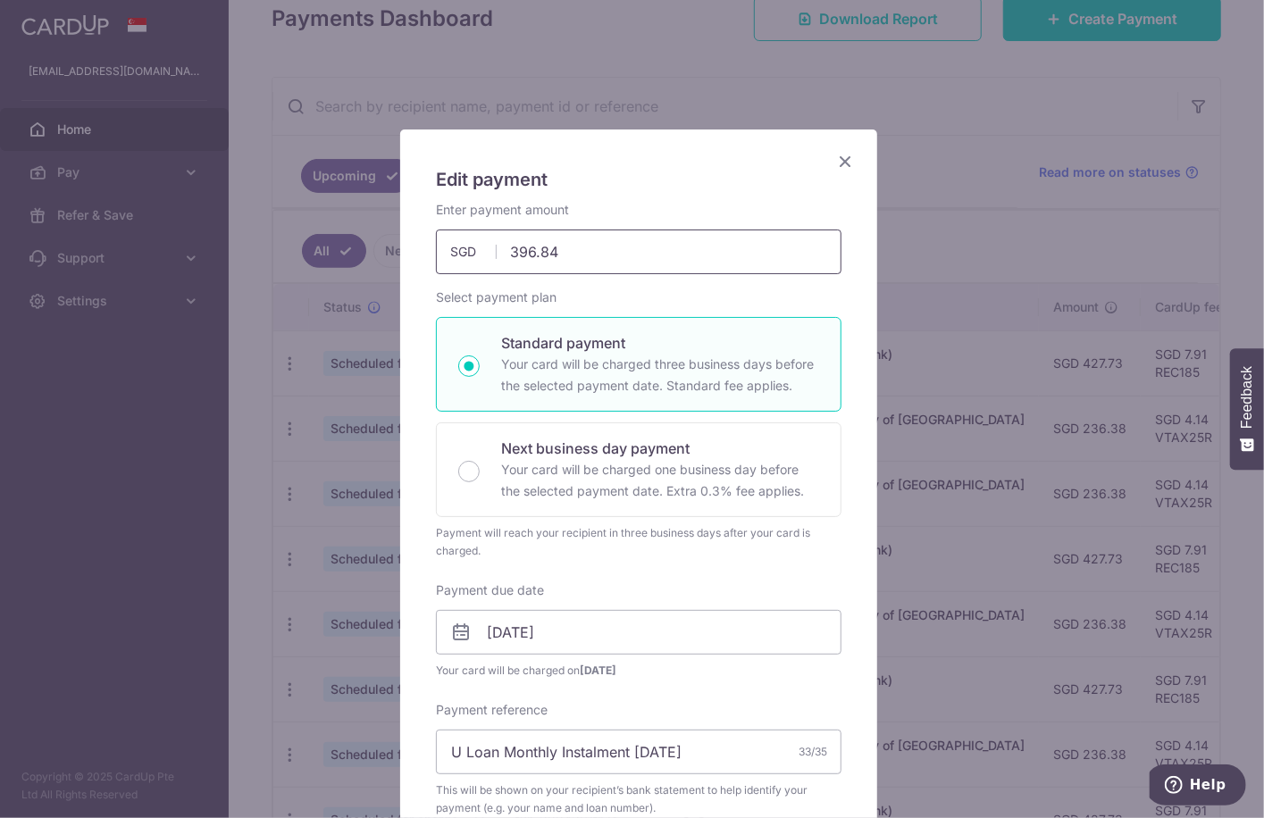
click at [646, 256] on input "396.84" at bounding box center [639, 252] width 406 height 45
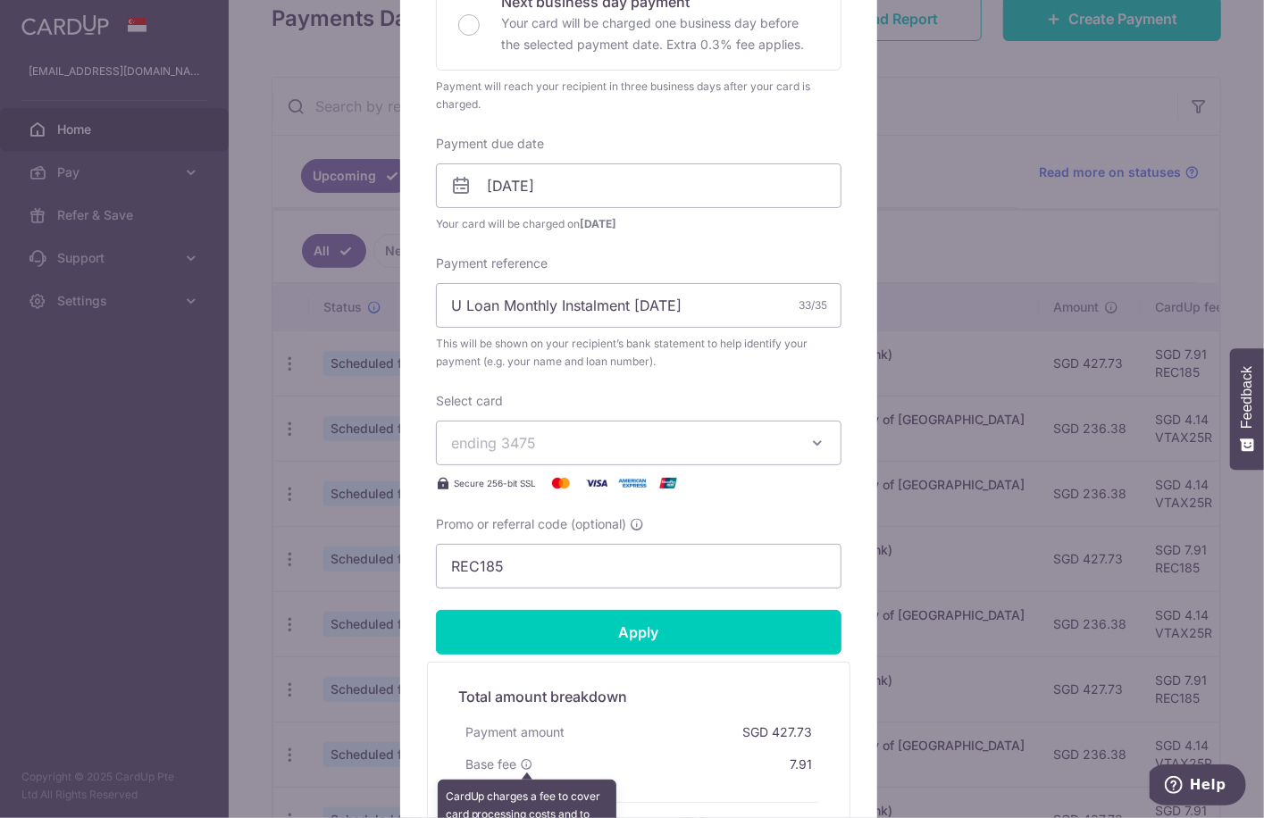
scroll to position [650, 0]
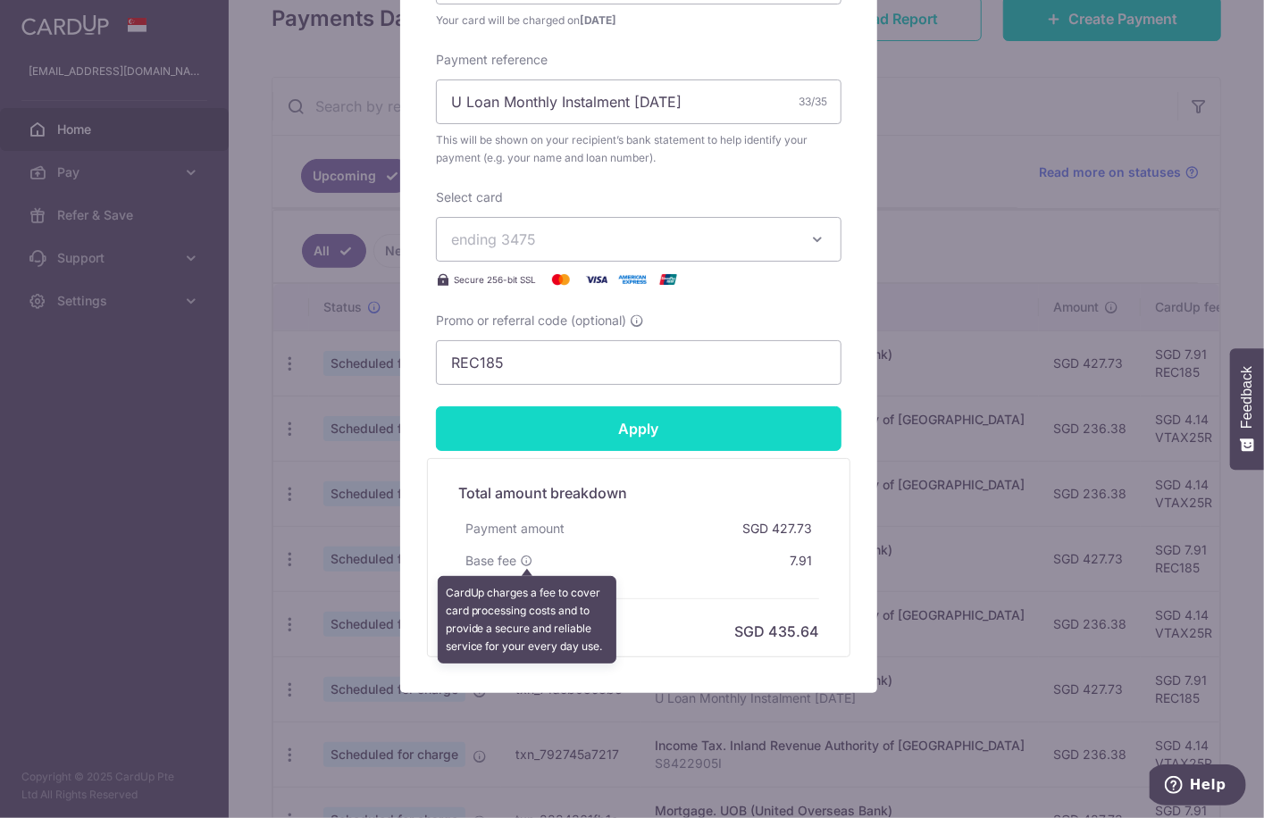
click at [729, 437] on input "Apply" at bounding box center [639, 429] width 406 height 45
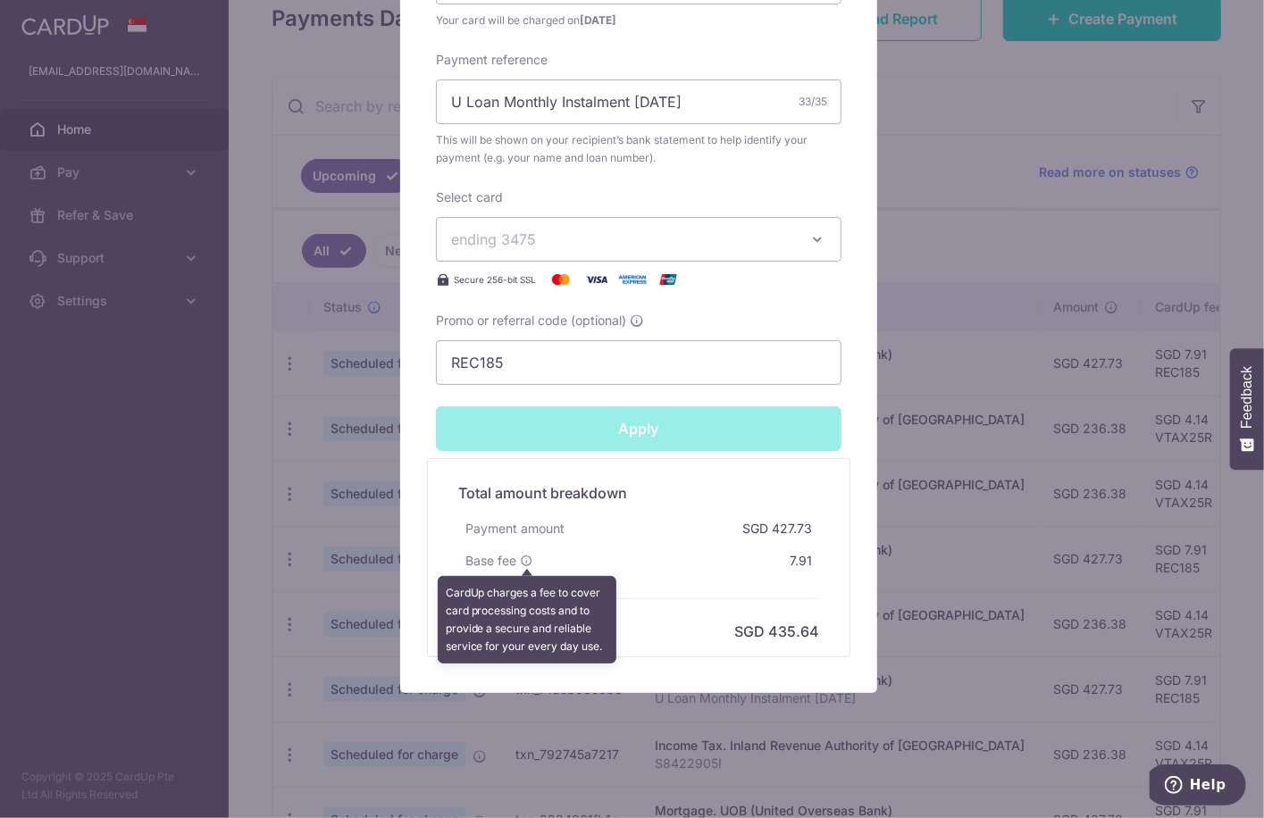
type input "Successfully Applied"
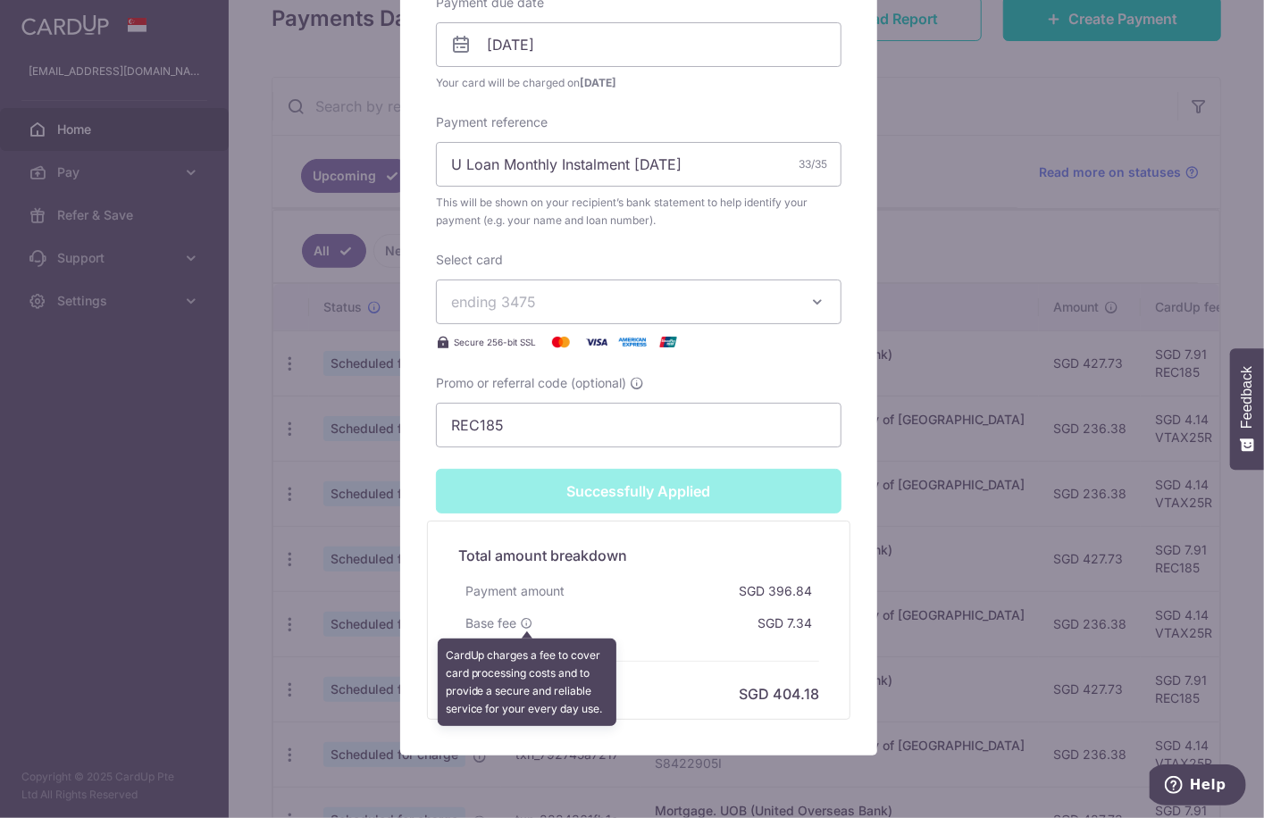
scroll to position [713, 0]
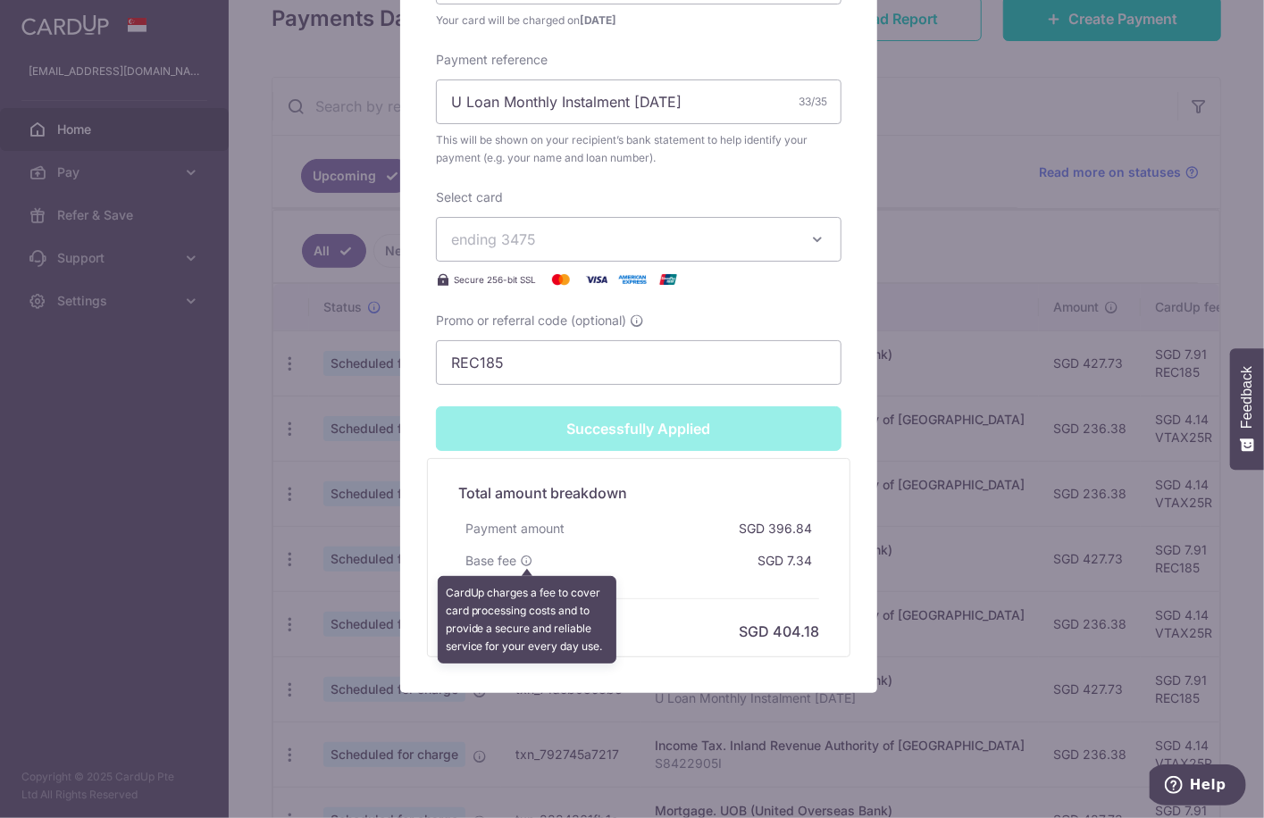
click at [851, 433] on div "Edit payment By clicking apply, you will make changes to all payments to UOB (U…" at bounding box center [638, 55] width 477 height 1277
click at [668, 424] on div "Successfully Applied" at bounding box center [638, 429] width 427 height 45
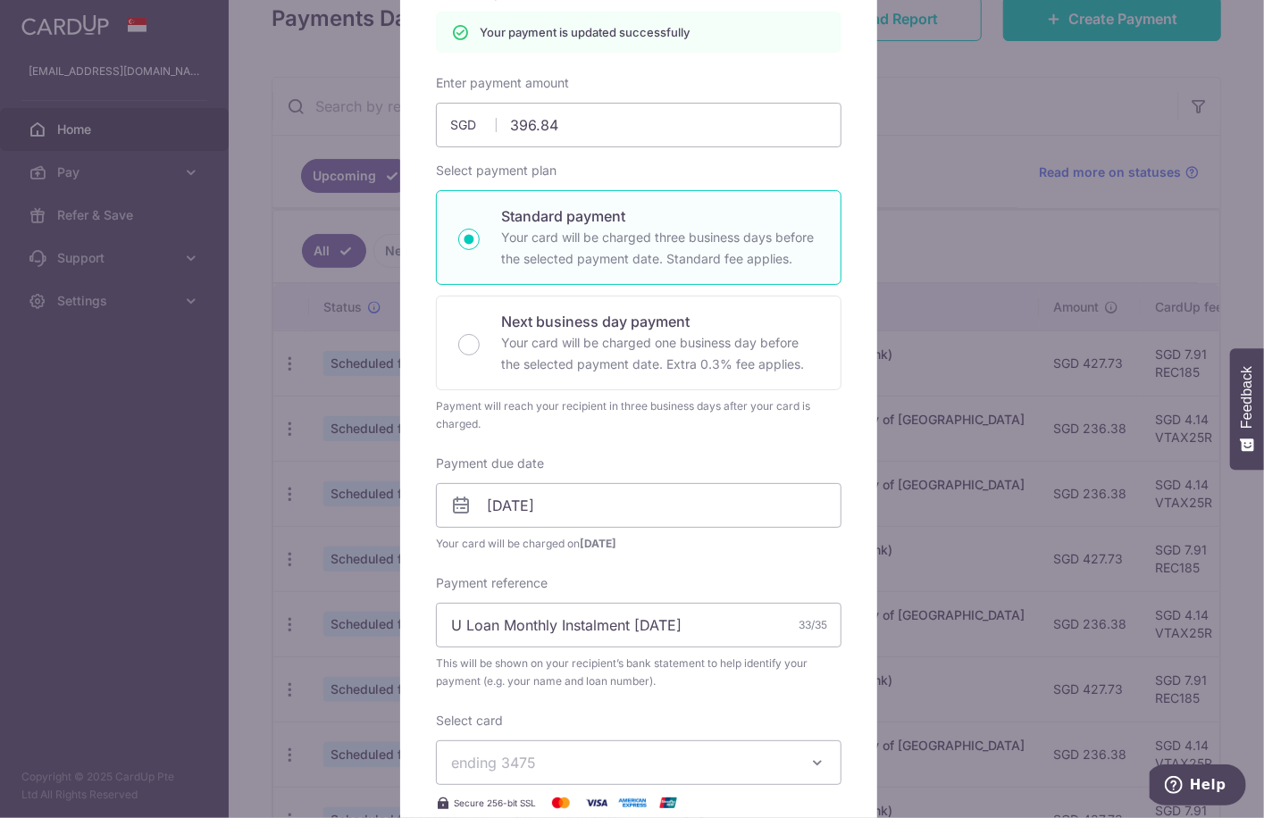
scroll to position [88, 0]
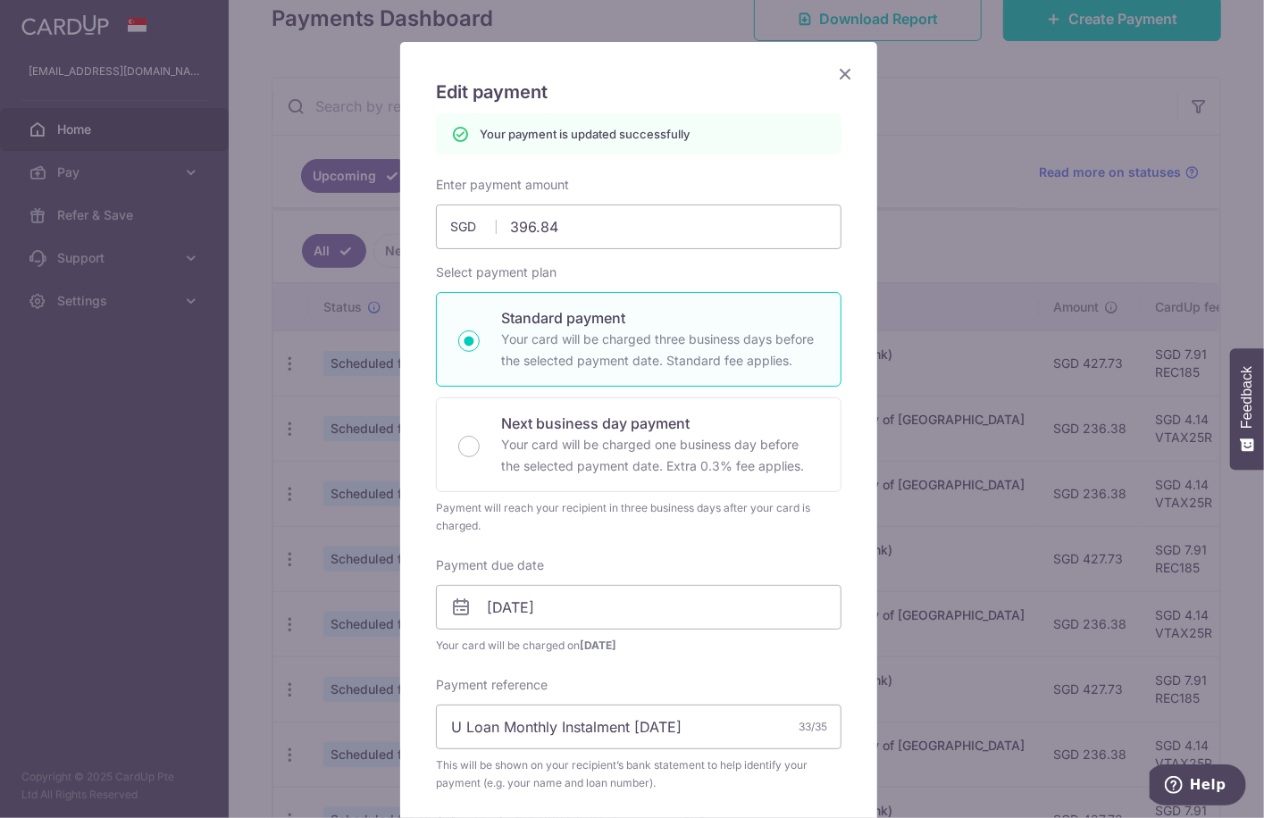
click at [839, 72] on icon "Close" at bounding box center [844, 74] width 21 height 22
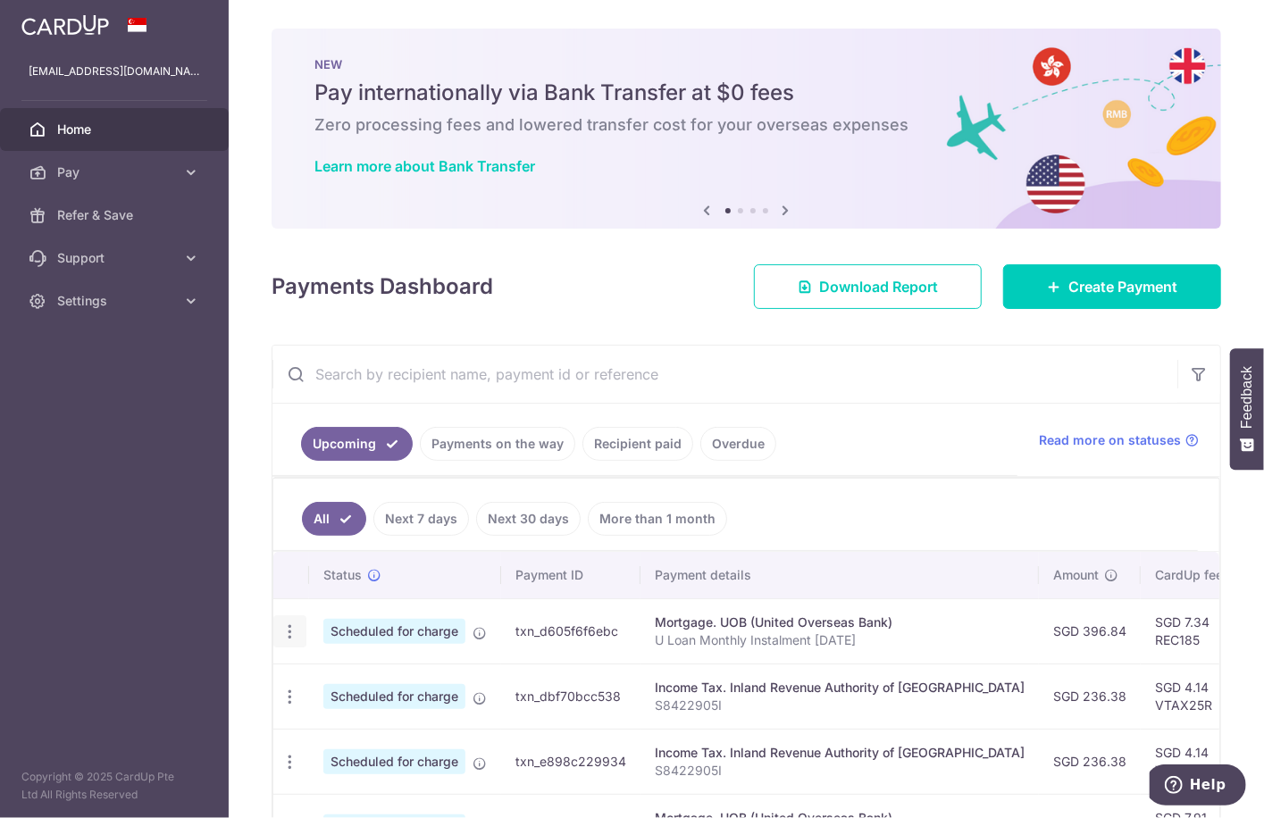
click at [289, 630] on icon "button" at bounding box center [290, 632] width 19 height 19
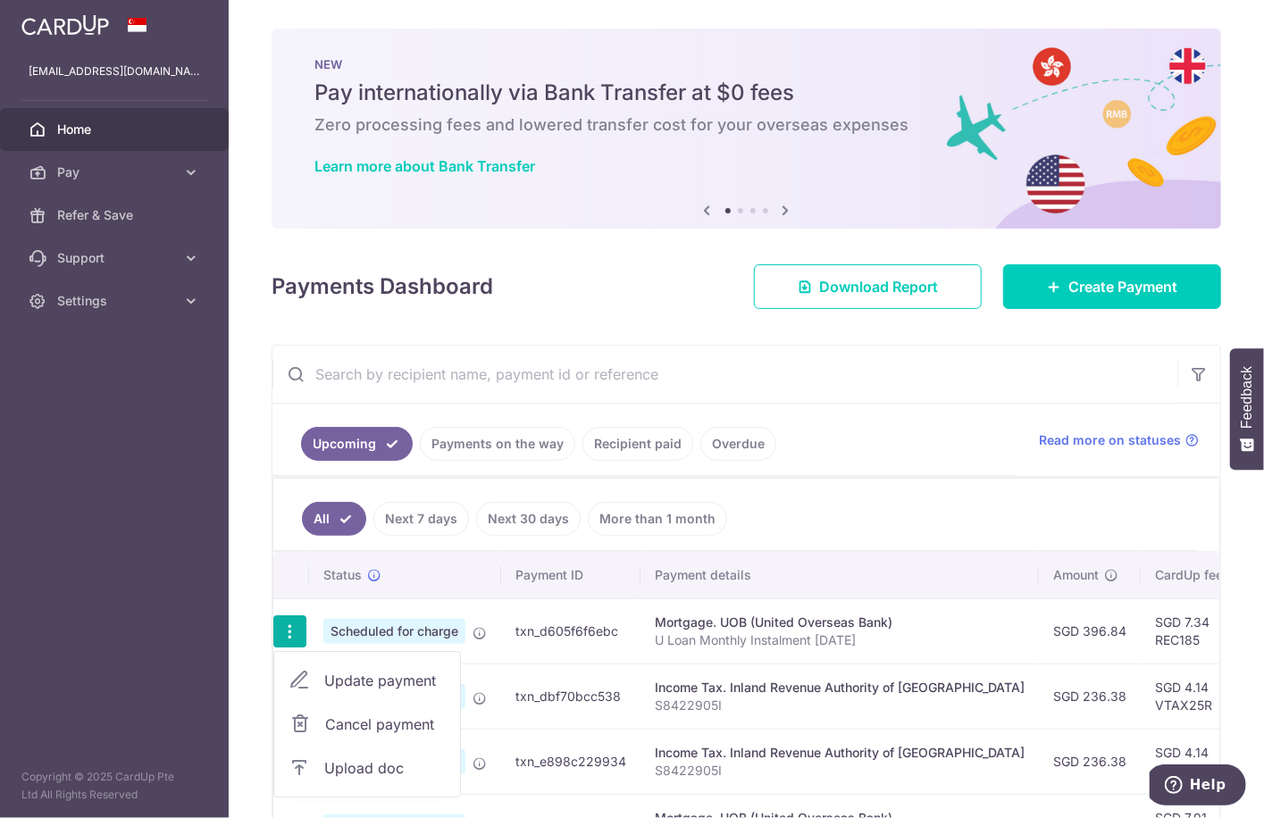
click at [931, 512] on ul "All Next 7 days Next 30 days More than 1 month" at bounding box center [735, 515] width 925 height 72
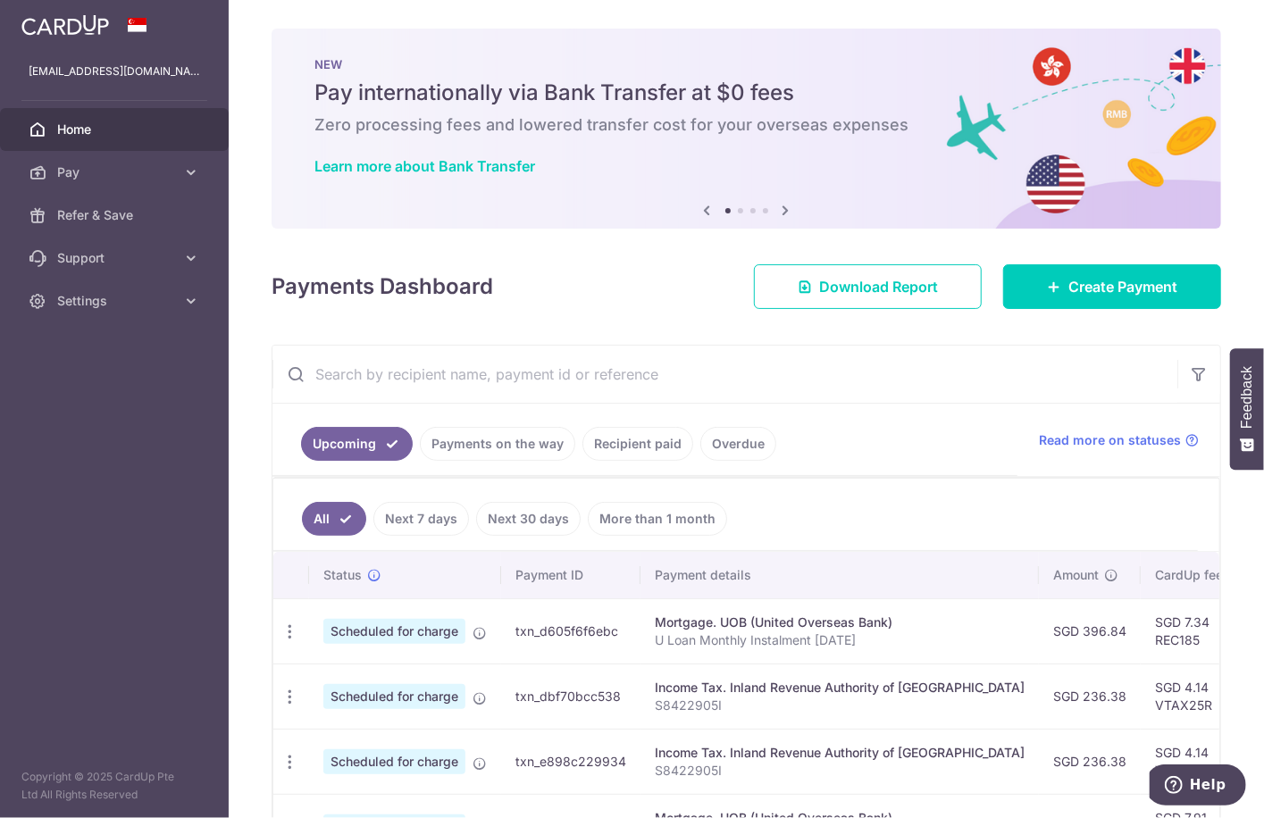
scroll to position [89, 0]
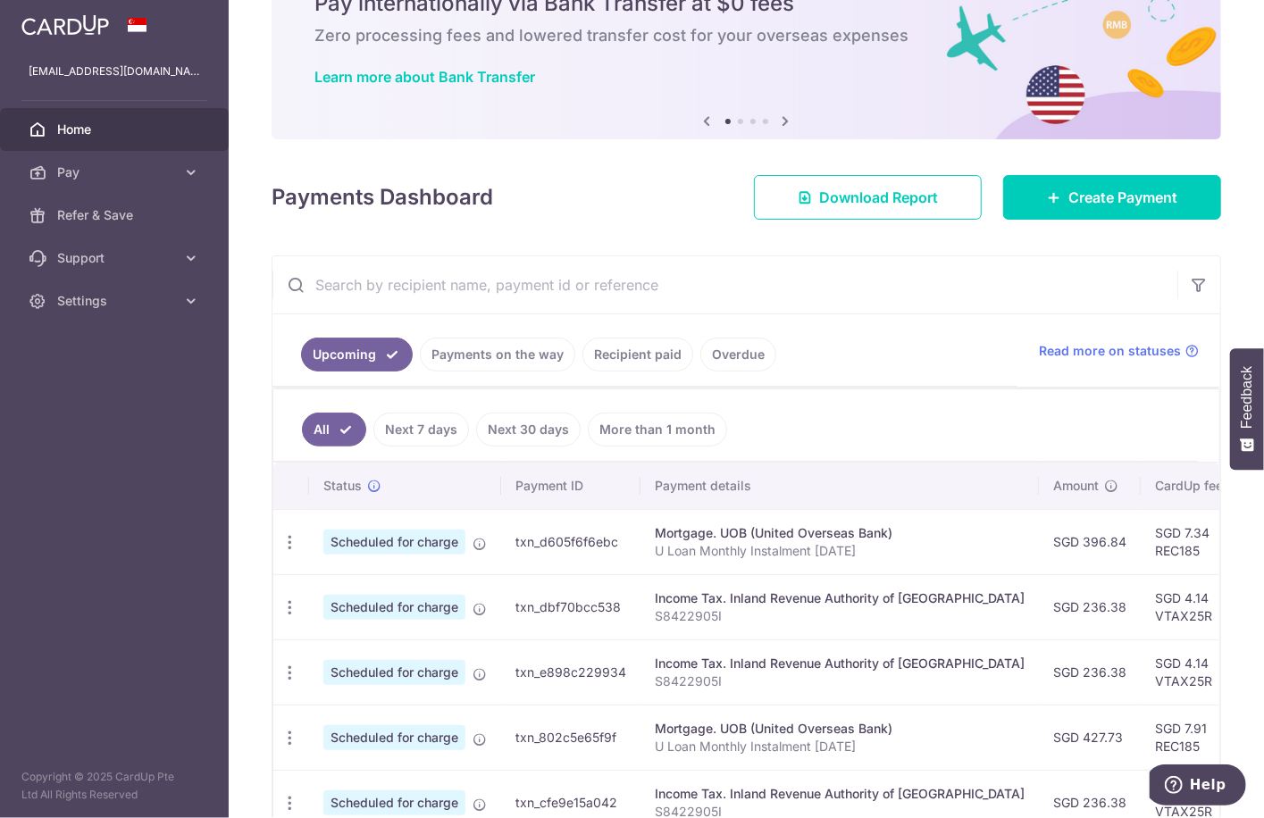
click at [762, 549] on p "U Loan Monthly Instalment [DATE]" at bounding box center [840, 551] width 370 height 18
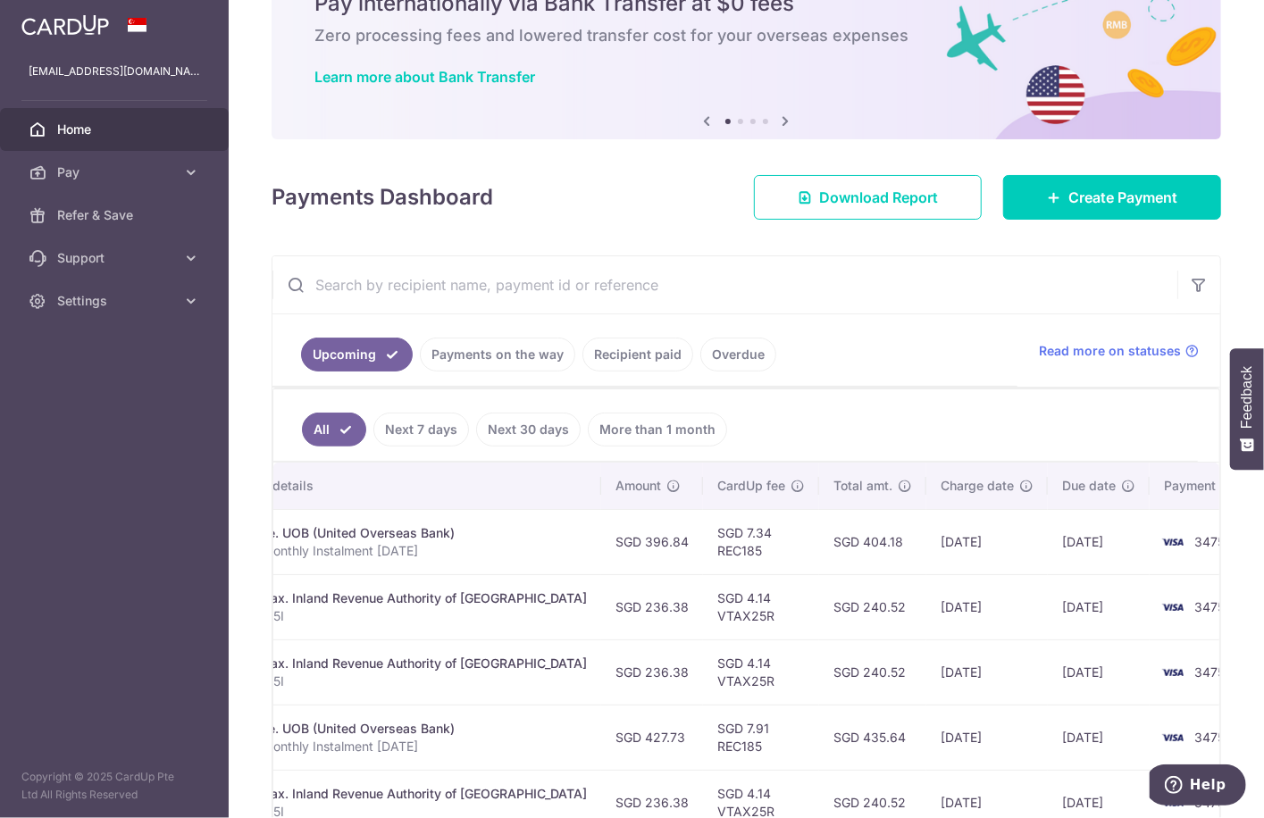
scroll to position [0, 0]
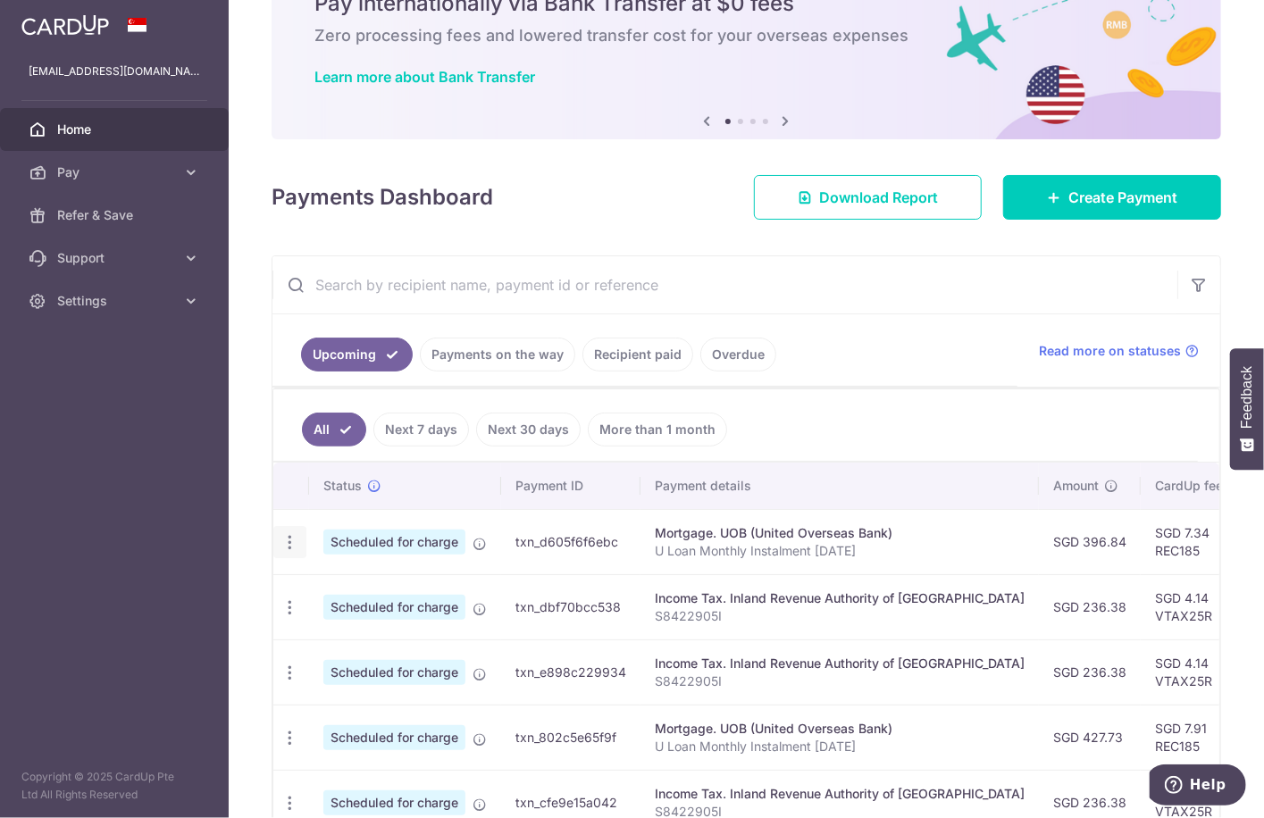
click at [291, 540] on icon "button" at bounding box center [290, 542] width 19 height 19
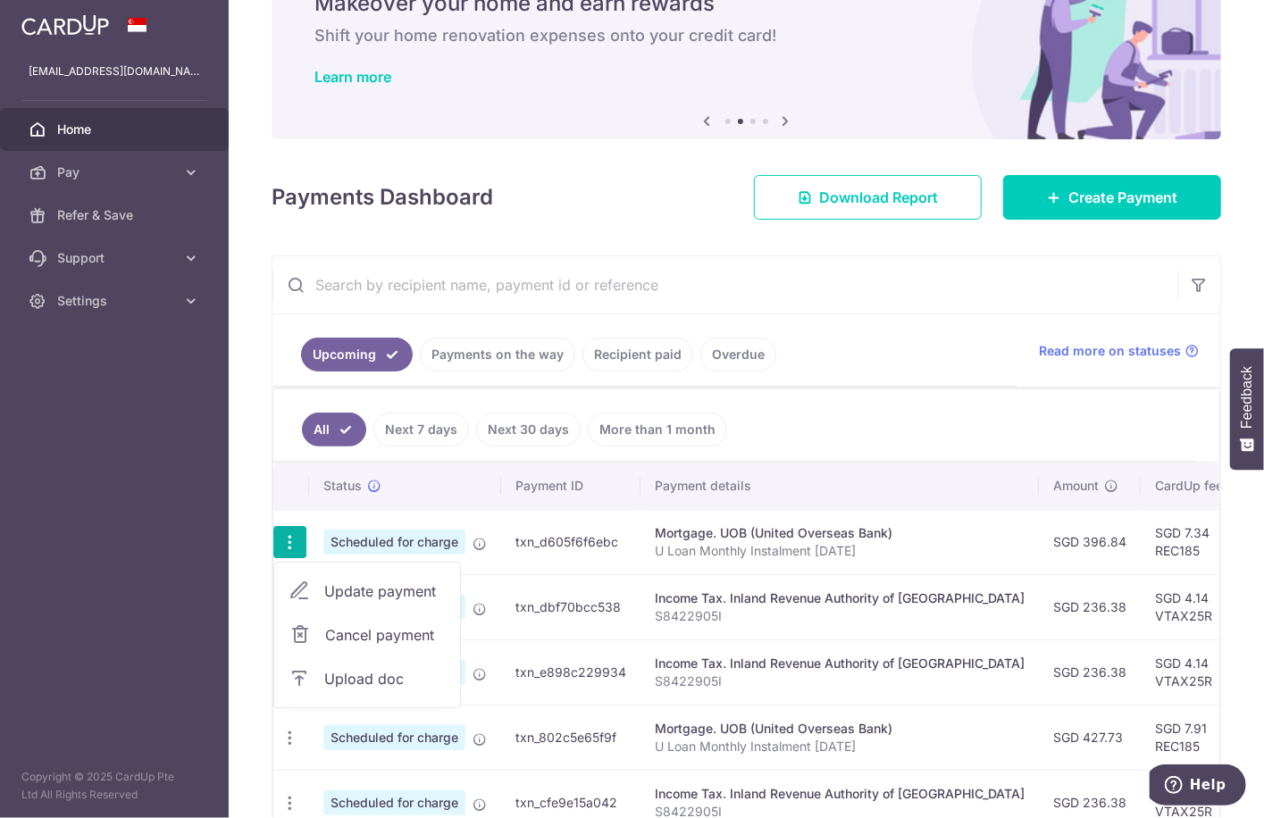
click at [370, 672] on span "Upload doc" at bounding box center [385, 678] width 122 height 21
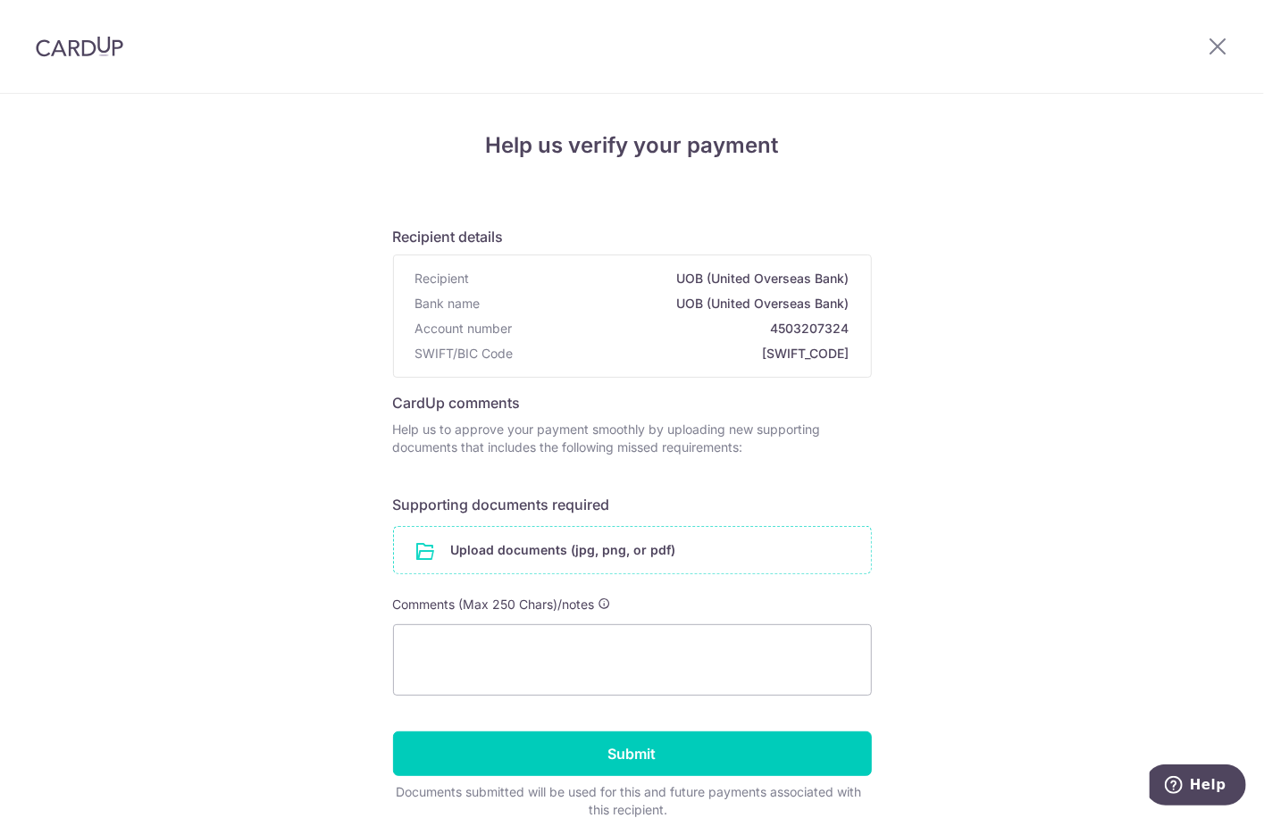
click at [599, 549] on input "file" at bounding box center [632, 550] width 477 height 46
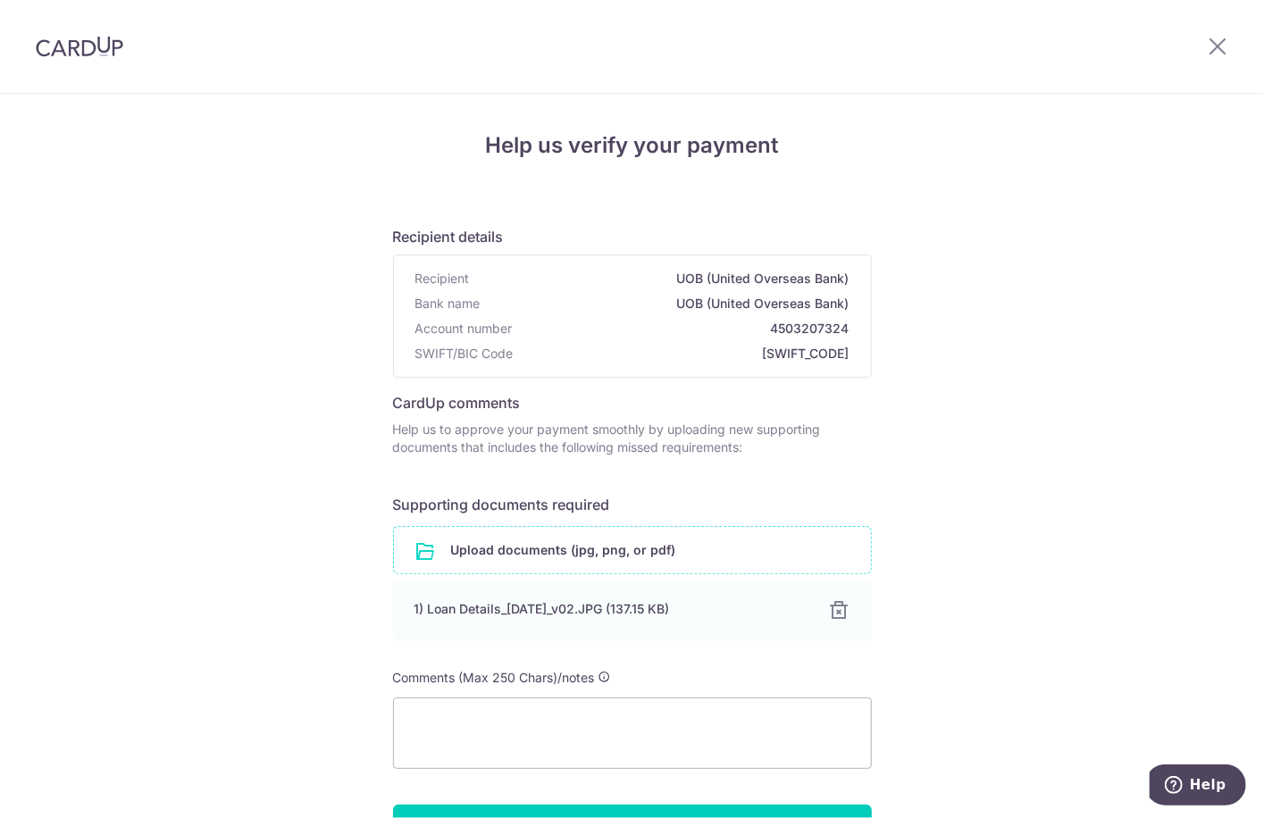
click at [1141, 274] on div "Help us verify your payment Recipient details Recipient UOB (United Overseas Ba…" at bounding box center [632, 535] width 1264 height 883
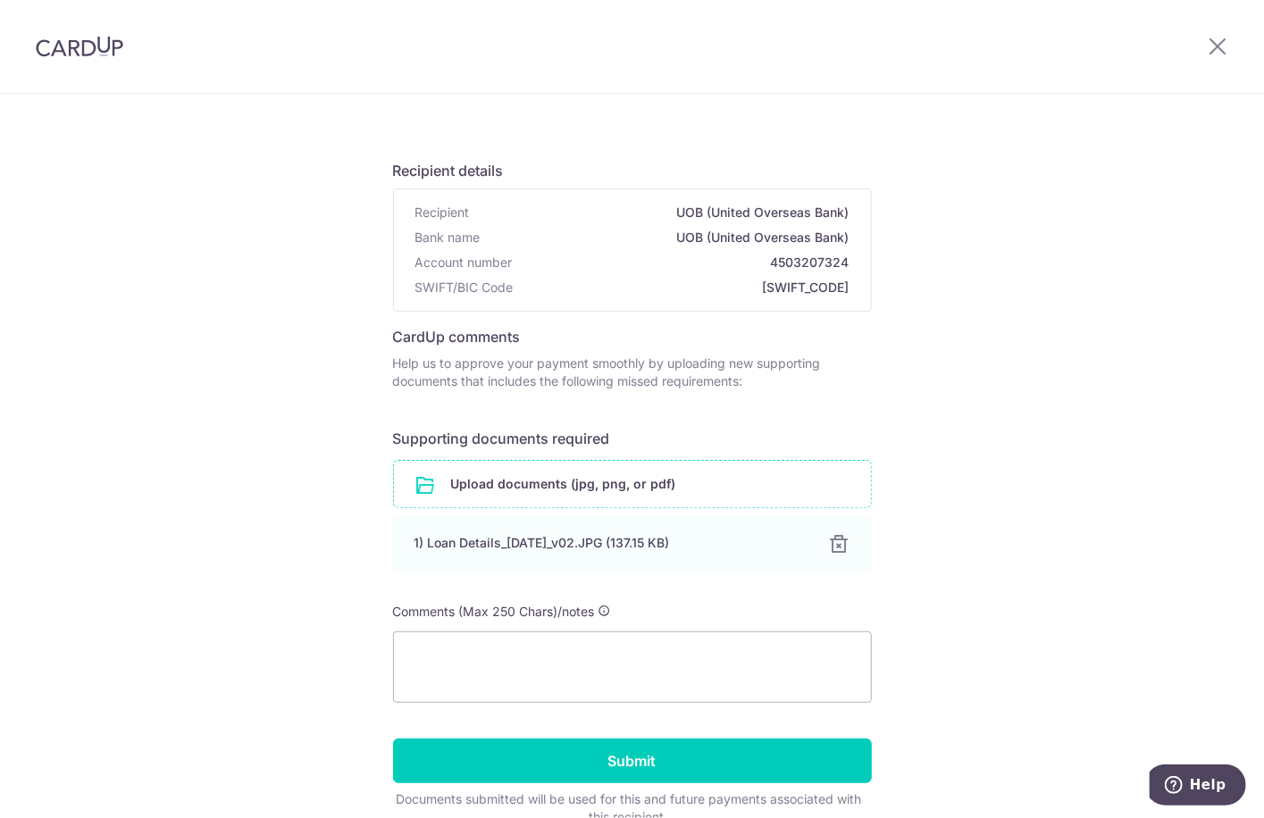
scroll to position [155, 0]
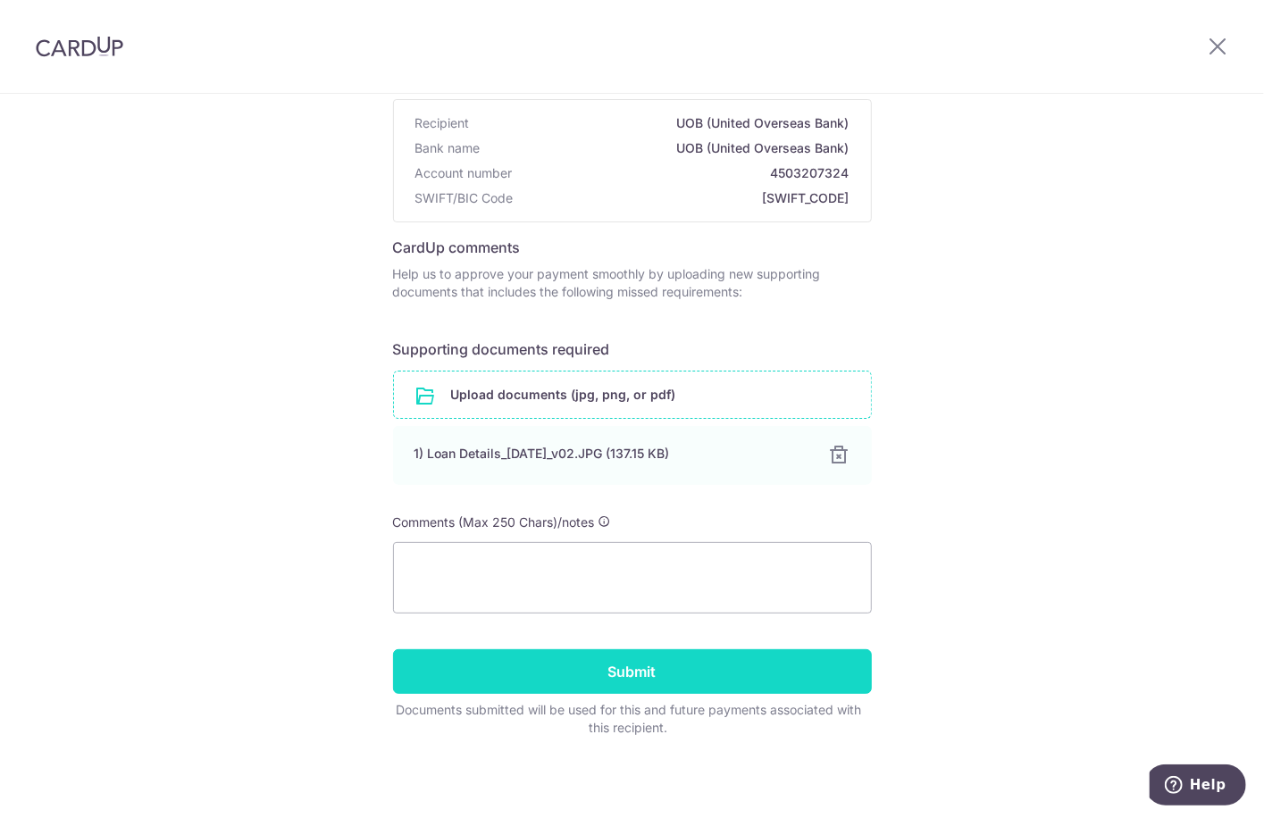
click at [759, 671] on input "Submit" at bounding box center [632, 672] width 479 height 45
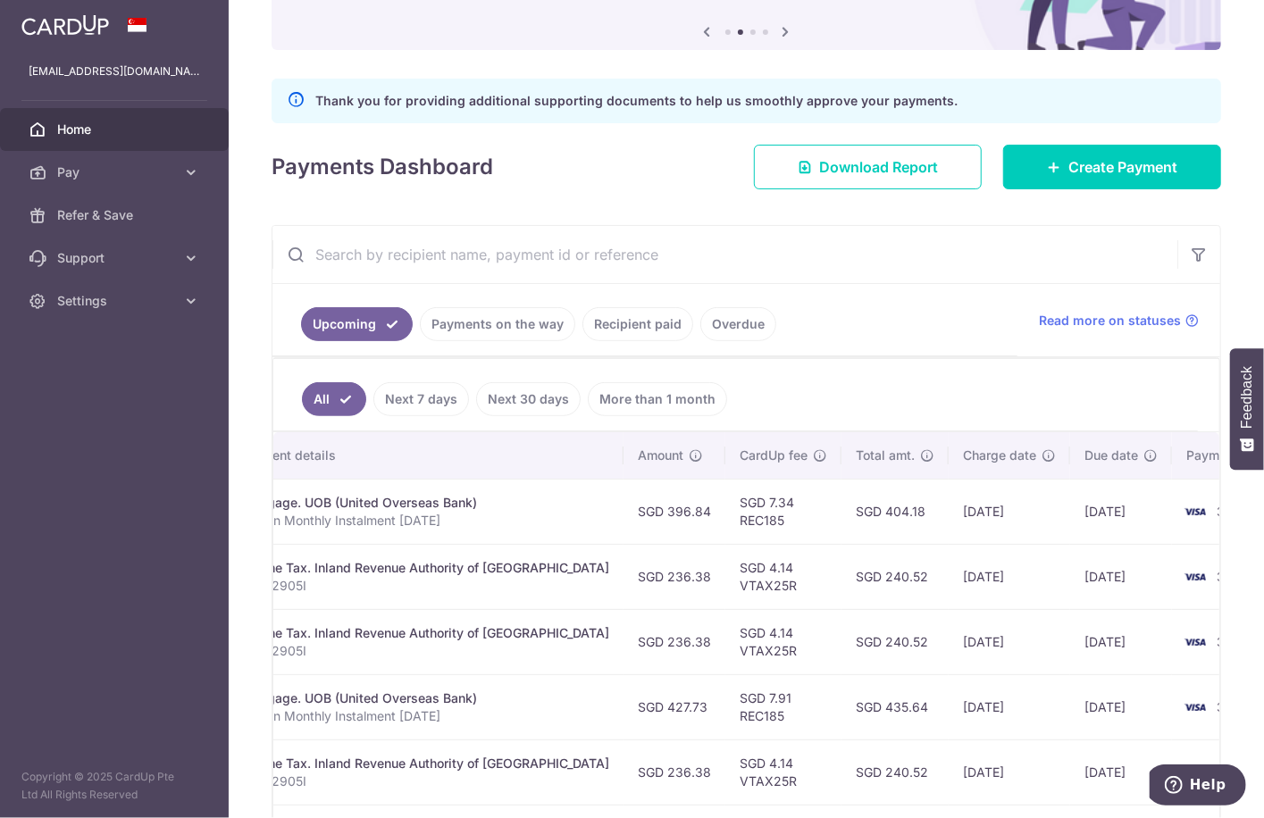
scroll to position [0, 438]
